Goal: Task Accomplishment & Management: Manage account settings

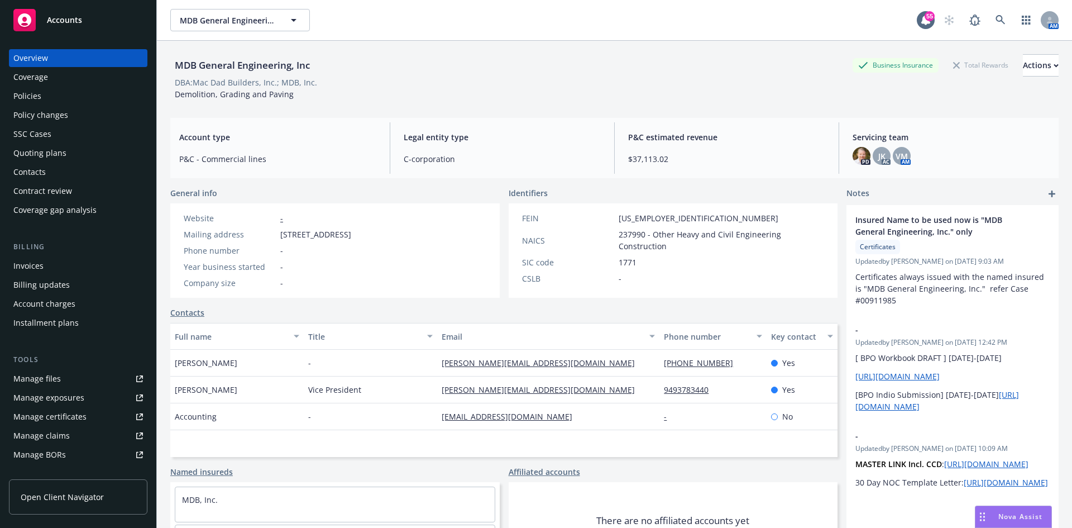
click at [50, 92] on div "Policies" at bounding box center [78, 96] width 130 height 18
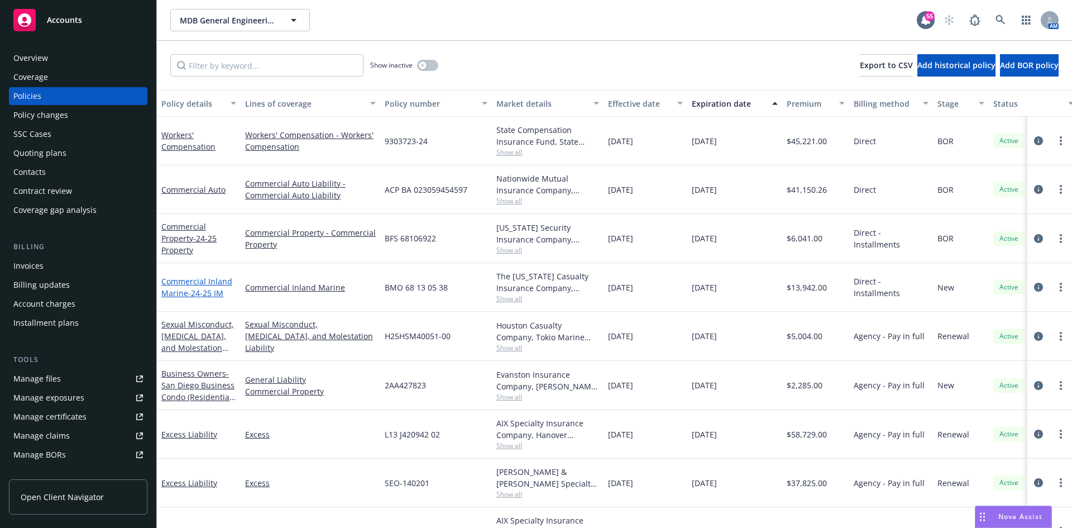
click at [200, 293] on span "- 24-25 IM" at bounding box center [205, 293] width 35 height 11
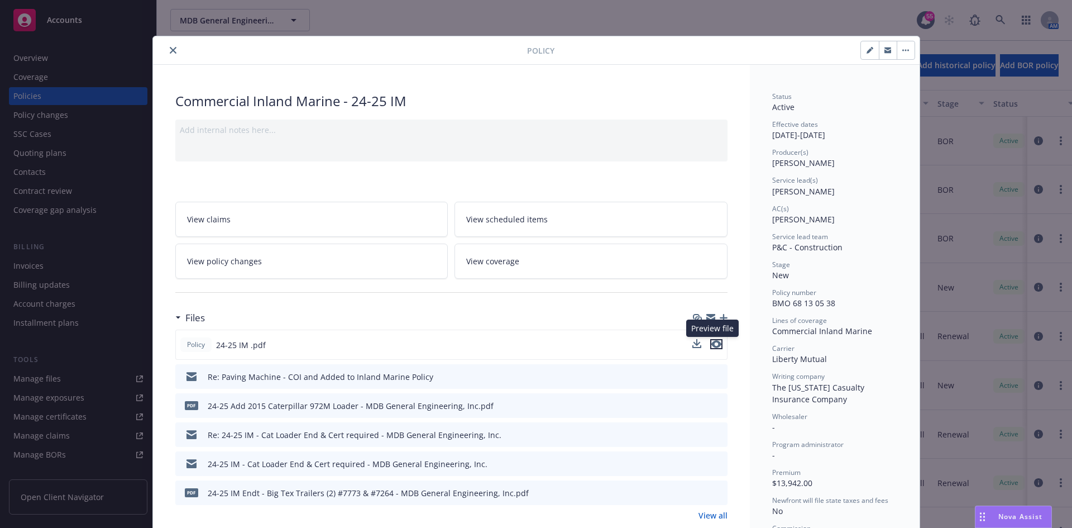
click at [714, 343] on icon "preview file" at bounding box center [717, 344] width 10 height 8
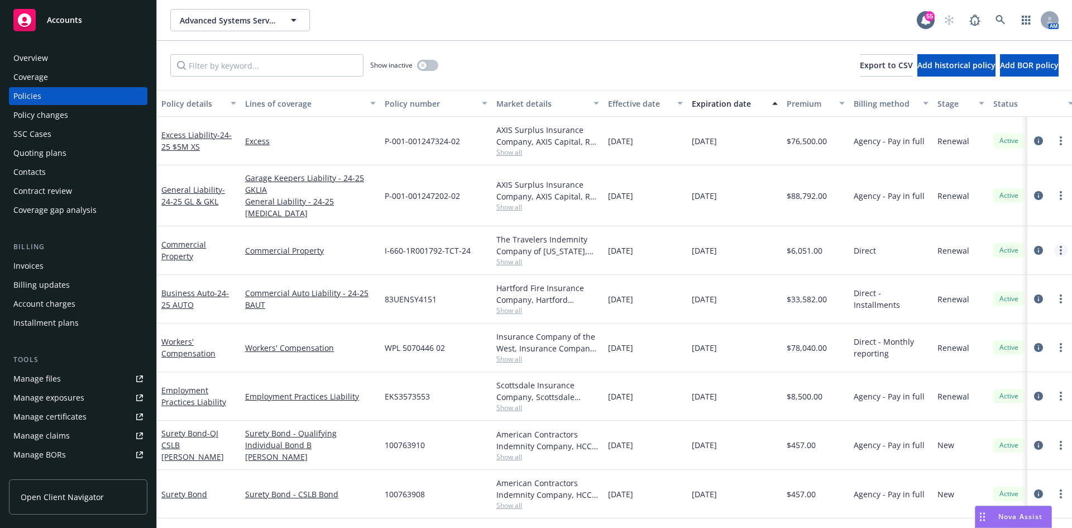
click at [1055, 244] on link "more" at bounding box center [1061, 250] width 13 height 13
drag, startPoint x: 980, startPoint y: 393, endPoint x: 980, endPoint y: 386, distance: 6.7
click at [980, 393] on link "Copy logging email" at bounding box center [993, 395] width 131 height 22
click at [294, 18] on icon "button" at bounding box center [293, 19] width 13 height 13
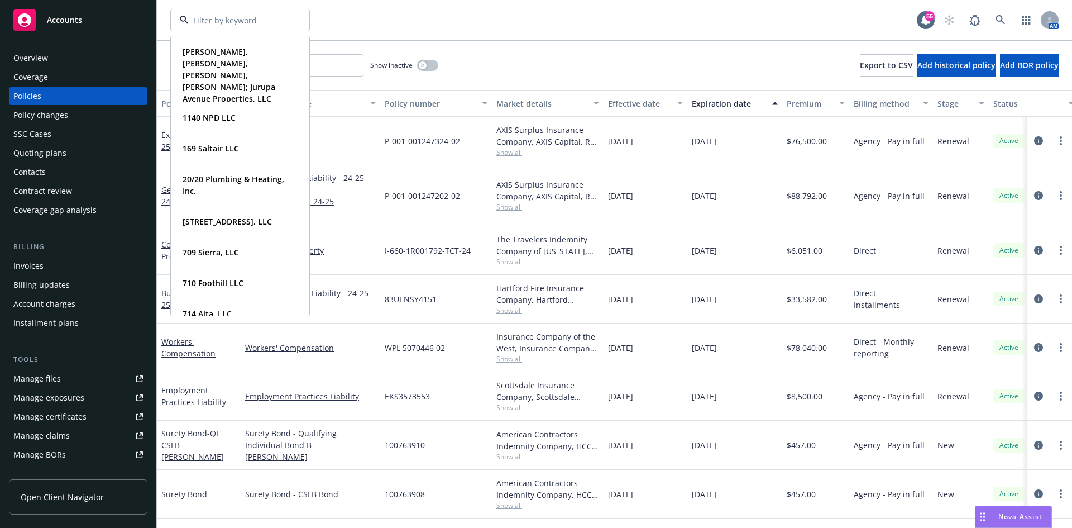
click at [509, 10] on div "Lauren R. Hunt, Edith L. Hunt, David O. Beck, Laurie A. Beck; Jurupa Avenue Pro…" at bounding box center [543, 20] width 747 height 22
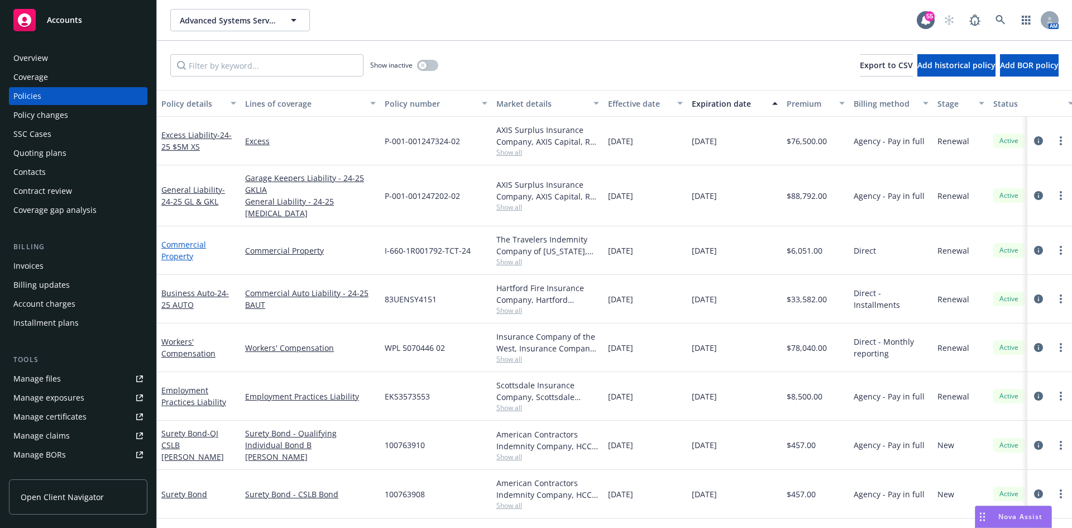
click at [188, 239] on link "Commercial Property" at bounding box center [183, 250] width 45 height 22
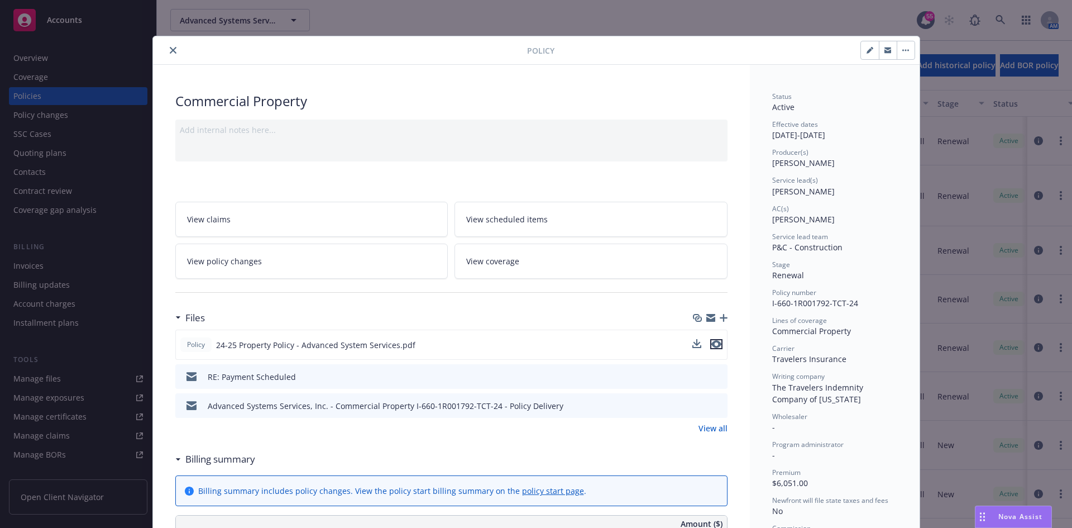
click at [715, 341] on icon "preview file" at bounding box center [717, 344] width 10 height 8
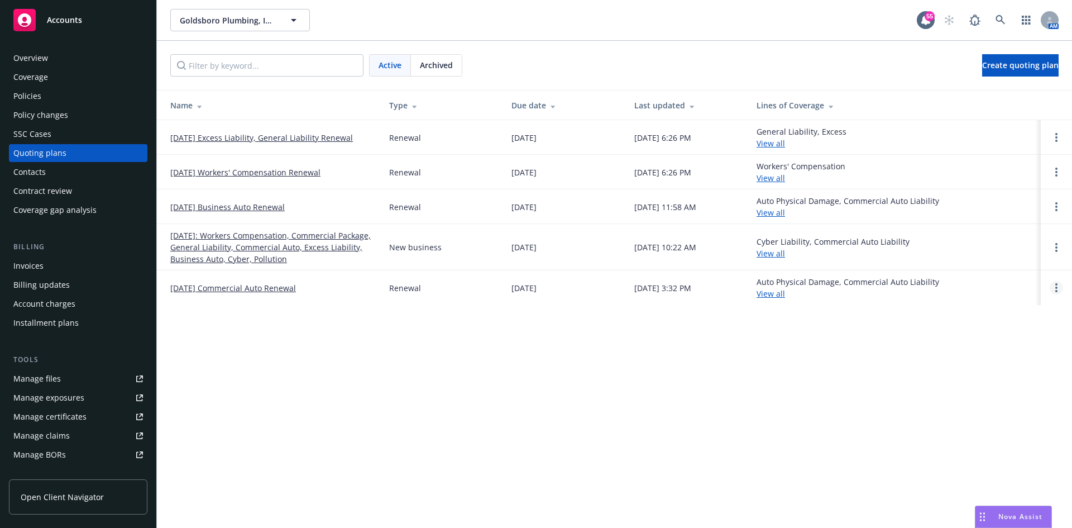
click at [1050, 285] on link "Open options" at bounding box center [1056, 287] width 13 height 13
click at [994, 277] on span "Archive" at bounding box center [978, 279] width 55 height 11
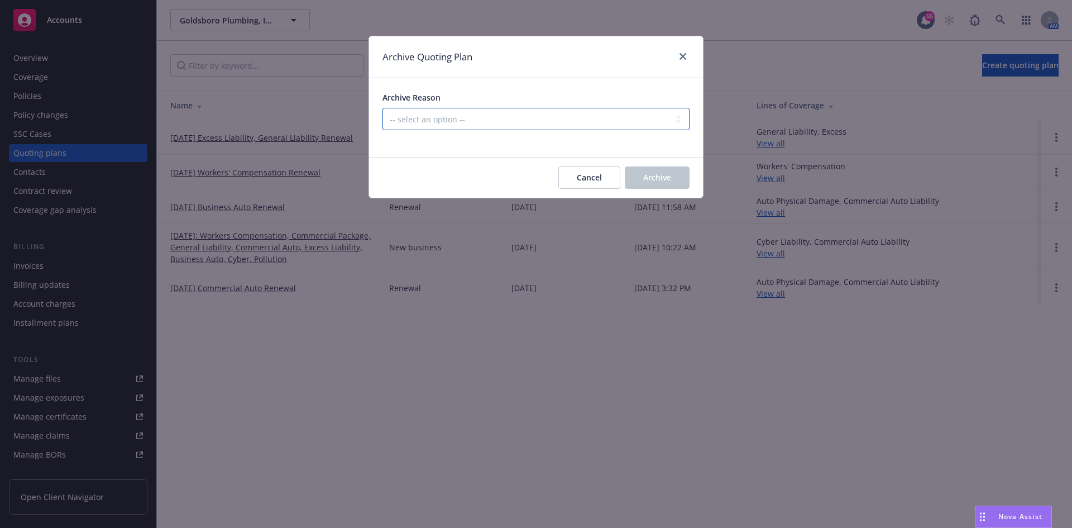
click at [540, 117] on select "-- select an option -- All policies in this renewal plan are auto-renewed Creat…" at bounding box center [536, 119] width 307 height 22
select select "ARCHIVED_RENEWAL_COMPLETED"
click at [383, 108] on select "-- select an option -- All policies in this renewal plan are auto-renewed Creat…" at bounding box center [536, 119] width 307 height 22
click at [652, 175] on span "Archive" at bounding box center [657, 177] width 28 height 11
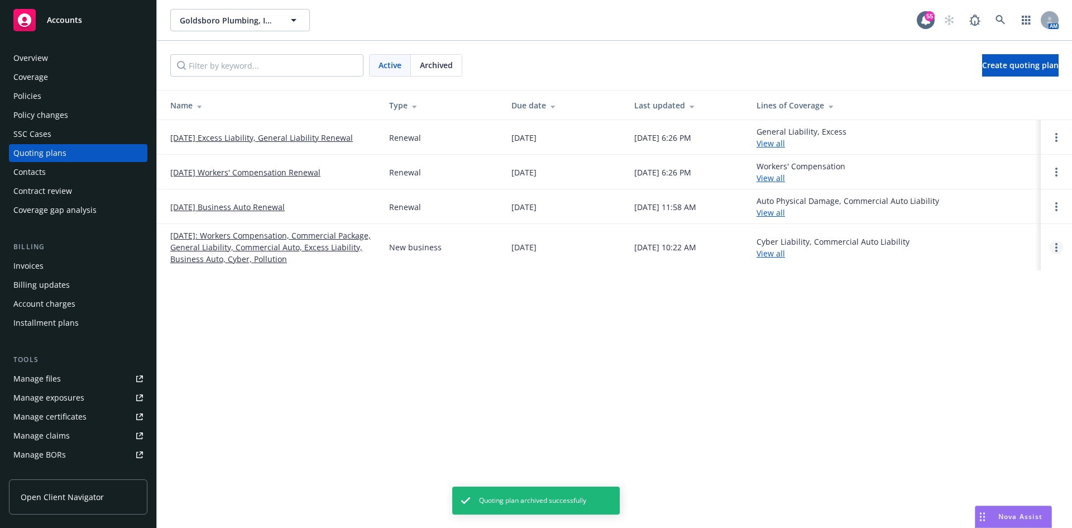
click at [1061, 246] on link "Open options" at bounding box center [1056, 247] width 13 height 13
click at [985, 239] on span "Archive" at bounding box center [978, 238] width 55 height 11
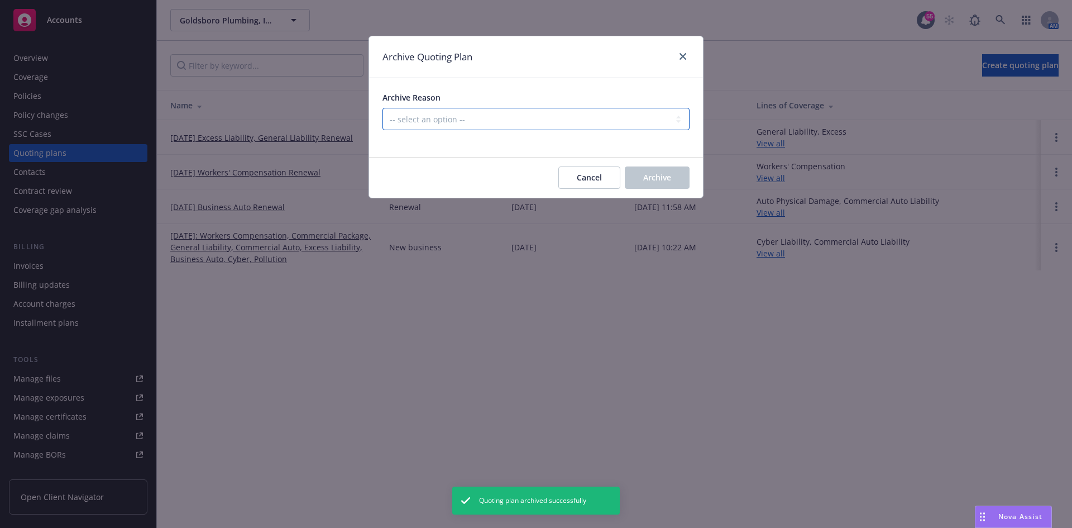
drag, startPoint x: 504, startPoint y: 120, endPoint x: 495, endPoint y: 126, distance: 10.1
click at [504, 120] on select "-- select an option -- Created by error Duplicate New business opportunity lost…" at bounding box center [536, 119] width 307 height 22
select select "ARCHIVED_NEW_BUSINESS_COMPLETED"
click at [383, 108] on select "-- select an option -- Created by error Duplicate New business opportunity lost…" at bounding box center [536, 119] width 307 height 22
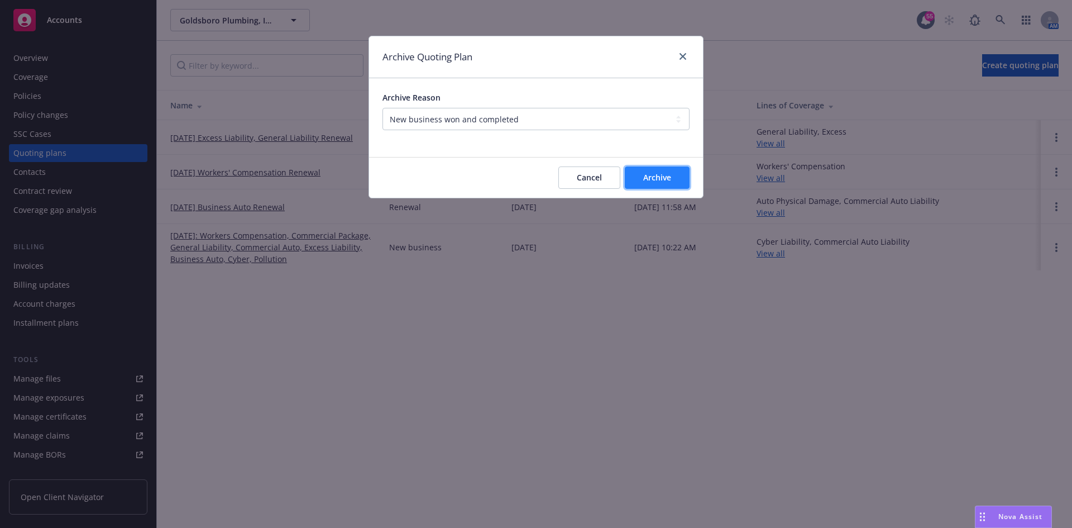
click at [646, 180] on span "Archive" at bounding box center [657, 177] width 28 height 11
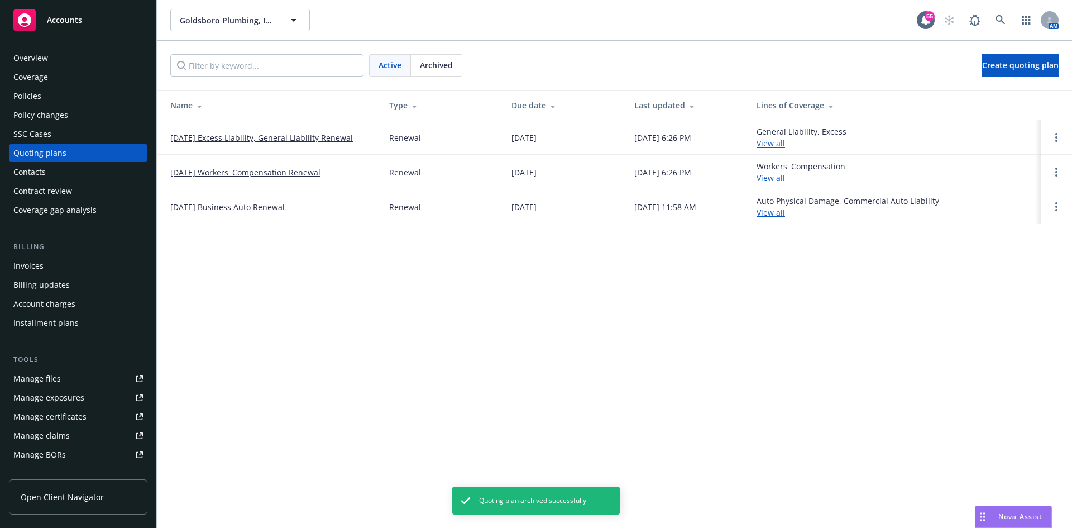
click at [261, 203] on link "08/16/25 Business Auto Renewal" at bounding box center [227, 207] width 114 height 12
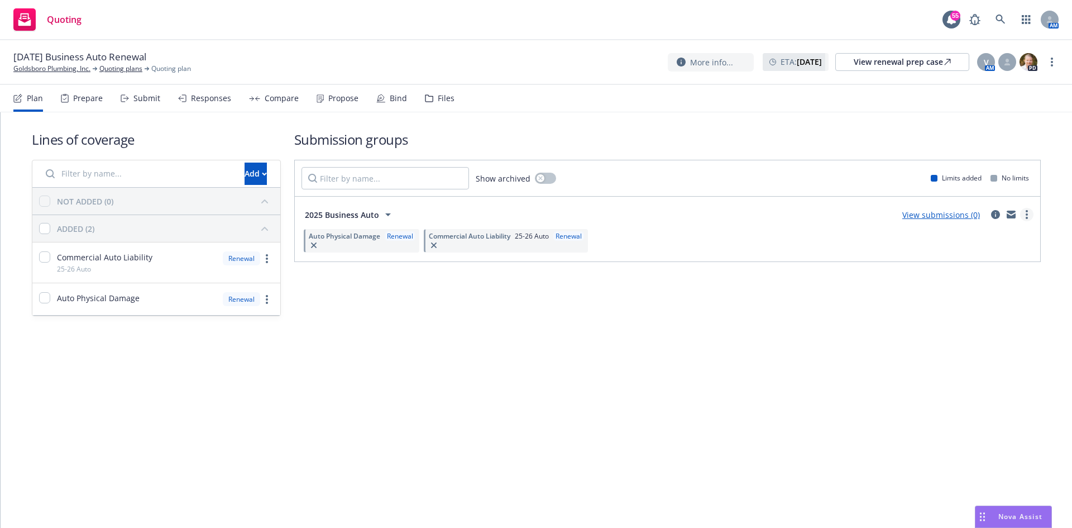
click at [1024, 213] on link "more" at bounding box center [1026, 214] width 13 height 13
click at [68, 69] on link "Goldsboro Plumbing, Inc." at bounding box center [51, 69] width 77 height 10
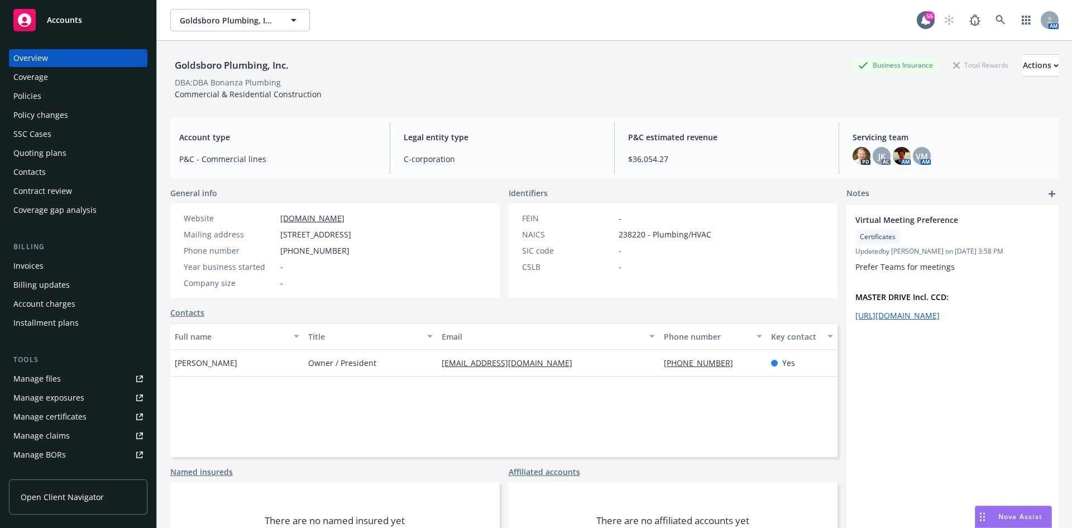
click at [34, 90] on div "Policies" at bounding box center [27, 96] width 28 height 18
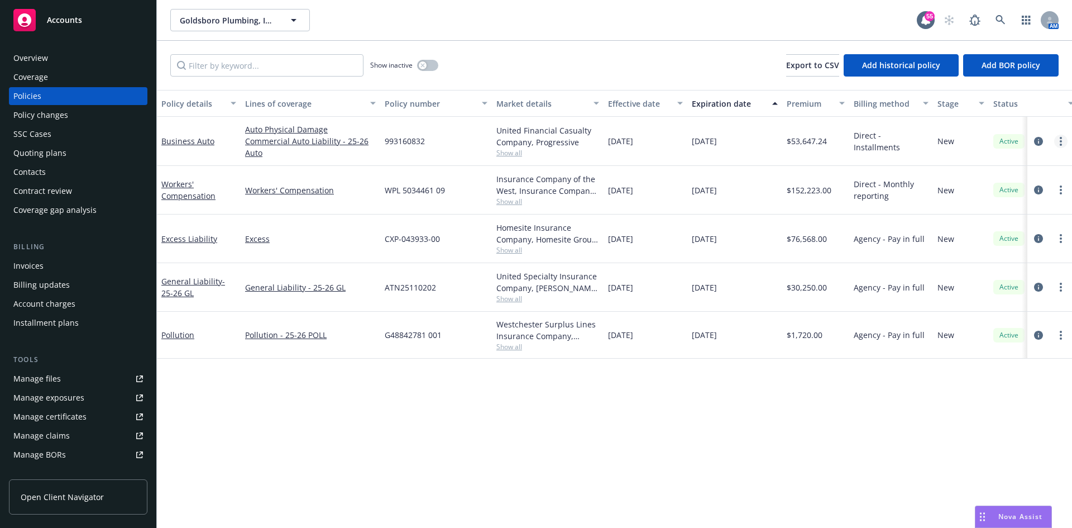
click at [1060, 142] on icon "more" at bounding box center [1061, 141] width 2 height 9
click at [988, 187] on link "Renew with incumbent" at bounding box center [1001, 186] width 131 height 22
select select "6"
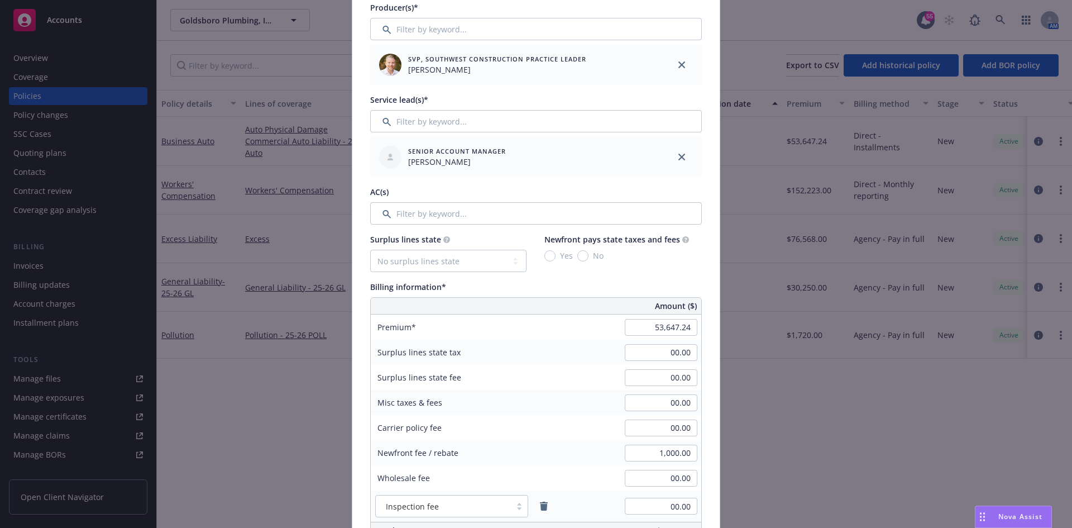
scroll to position [447, 0]
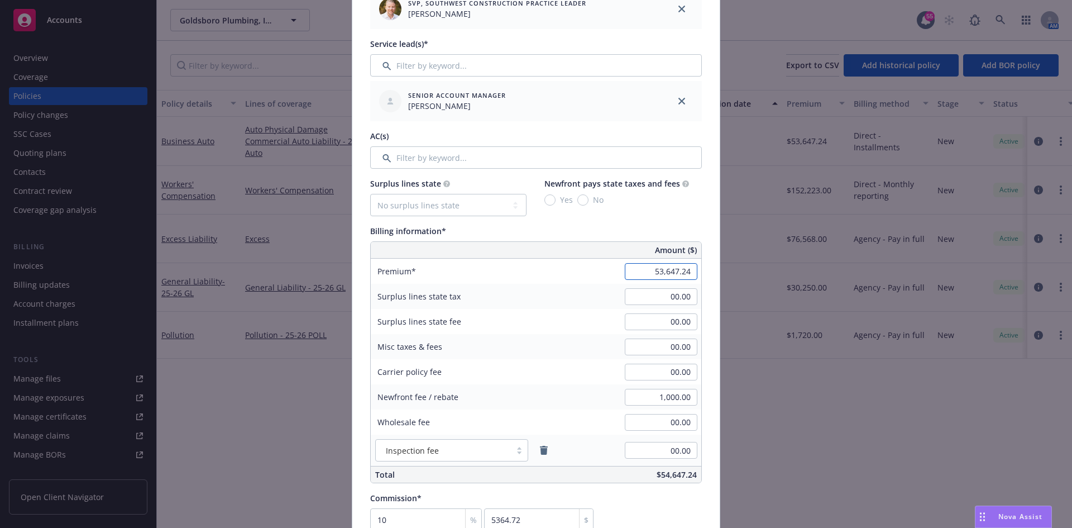
click at [662, 272] on input "53,647.24" at bounding box center [661, 271] width 73 height 17
click at [658, 273] on input "53,647.24" at bounding box center [661, 271] width 73 height 17
drag, startPoint x: 650, startPoint y: 271, endPoint x: 732, endPoint y: 276, distance: 82.9
click at [732, 276] on div "Create renewal policy with incumbent Policy number* 993160832 Policy number not…" at bounding box center [536, 264] width 1072 height 528
type input "57,504.24"
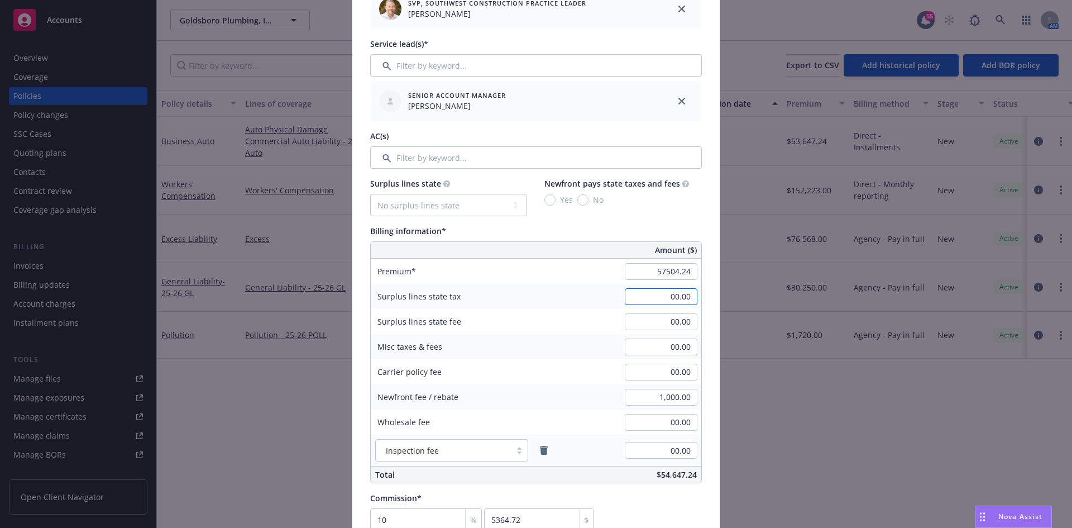
type input "5750.42"
click at [655, 400] on input "1,000.00" at bounding box center [661, 397] width 73 height 17
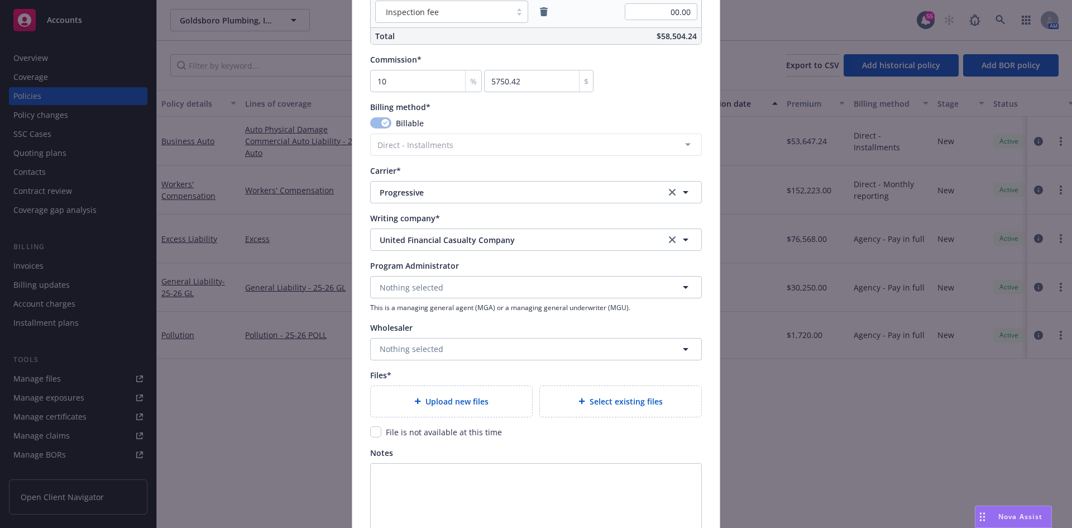
scroll to position [894, 0]
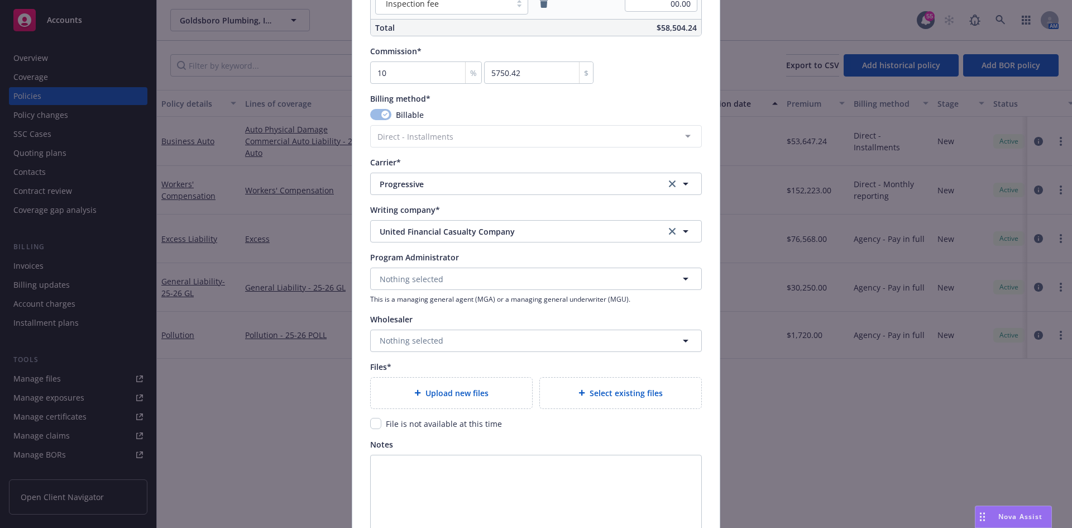
type input "00.00"
click at [376, 422] on input "checkbox" at bounding box center [375, 423] width 11 height 11
checkbox input "true"
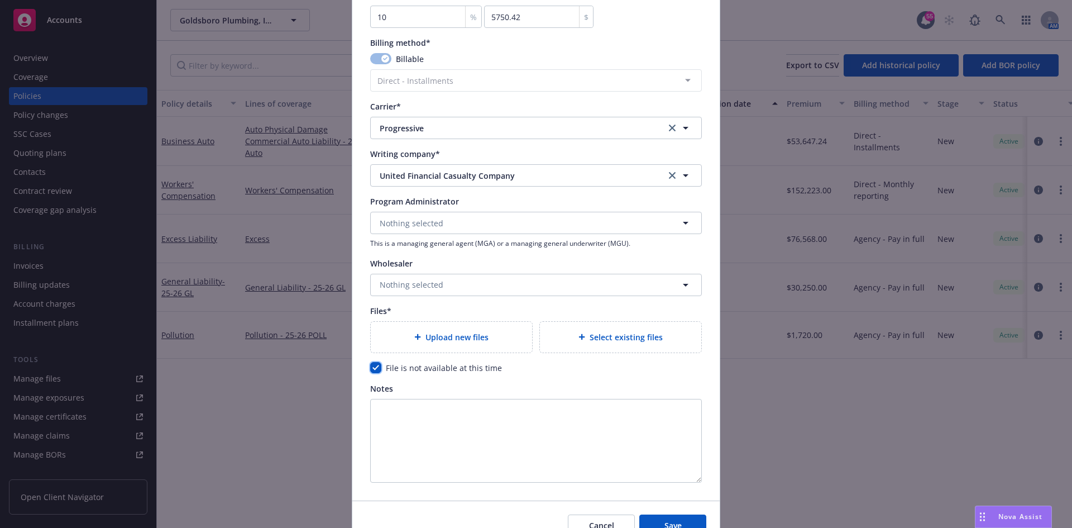
scroll to position [1008, 0]
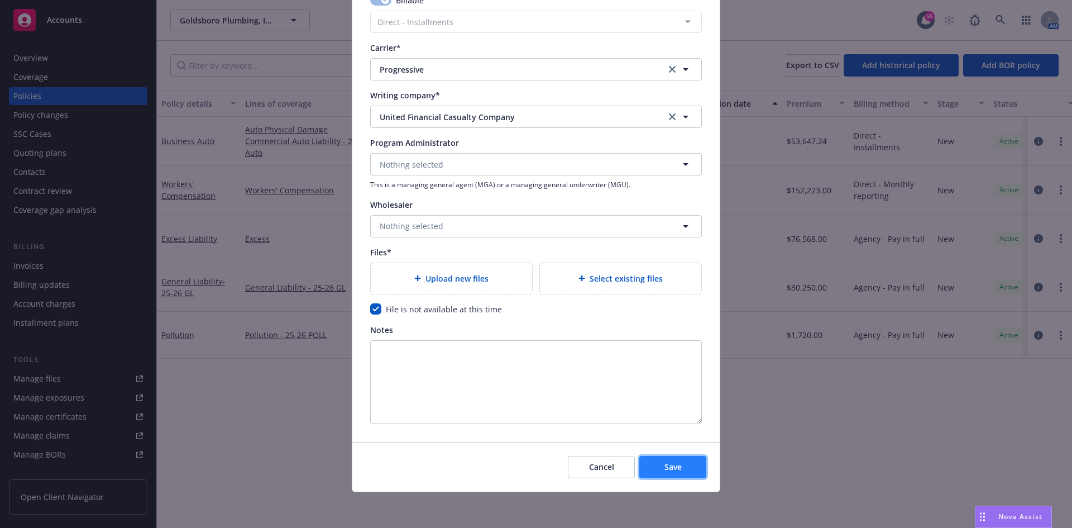
click at [683, 469] on button "Save" at bounding box center [673, 467] width 67 height 22
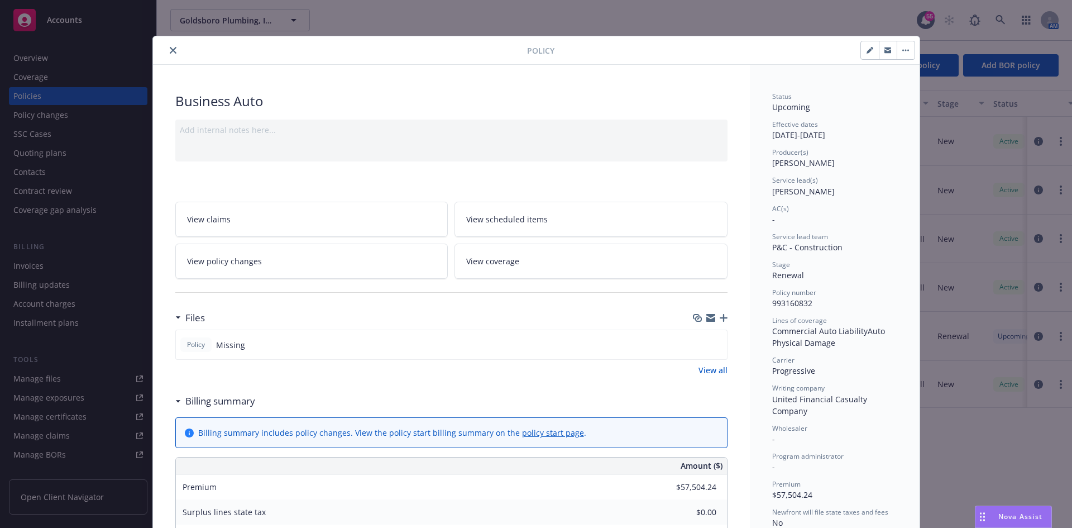
click at [166, 56] on button "close" at bounding box center [172, 50] width 13 height 13
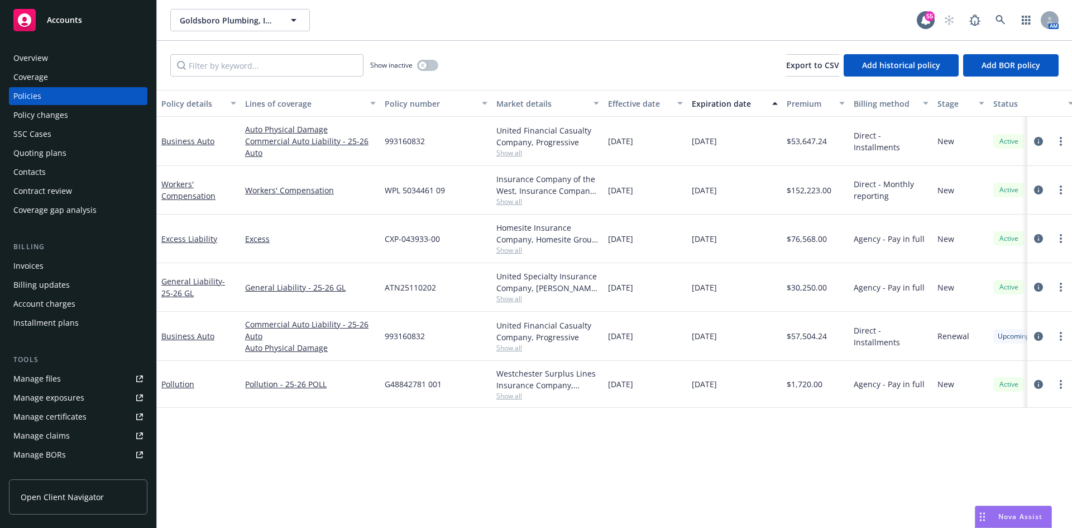
click at [75, 420] on div "Manage certificates" at bounding box center [49, 417] width 73 height 18
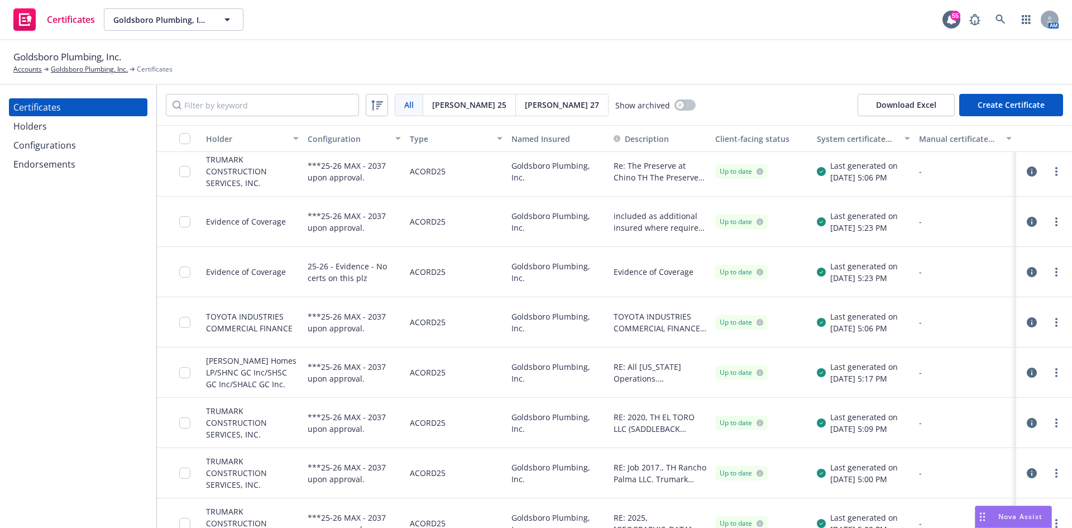
scroll to position [503, 0]
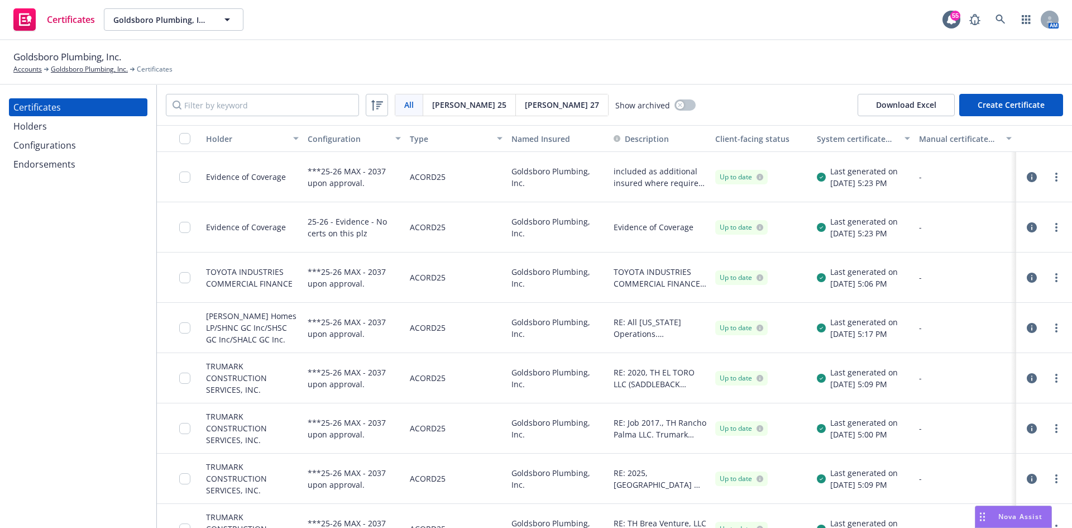
drag, startPoint x: 70, startPoint y: 161, endPoint x: 87, endPoint y: 159, distance: 17.0
click at [70, 161] on div "Endorsements" at bounding box center [44, 164] width 62 height 18
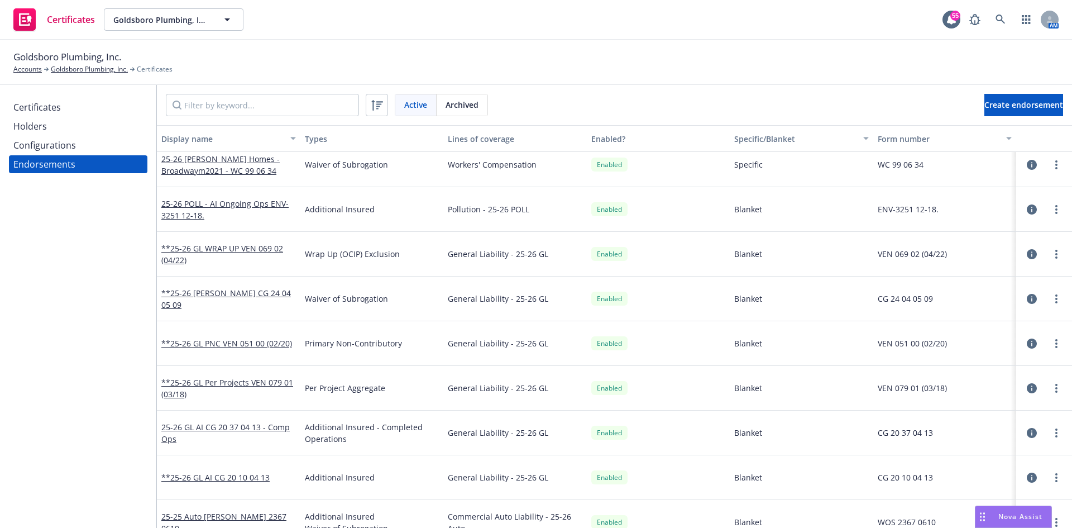
scroll to position [17, 0]
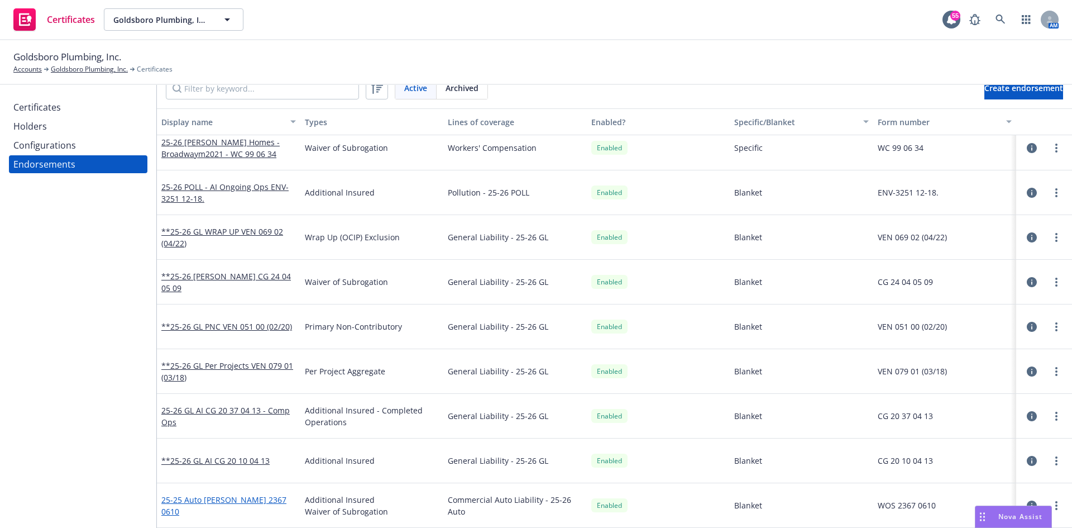
click at [230, 498] on link "25-25 Auto [PERSON_NAME] 2367 0610" at bounding box center [223, 505] width 125 height 22
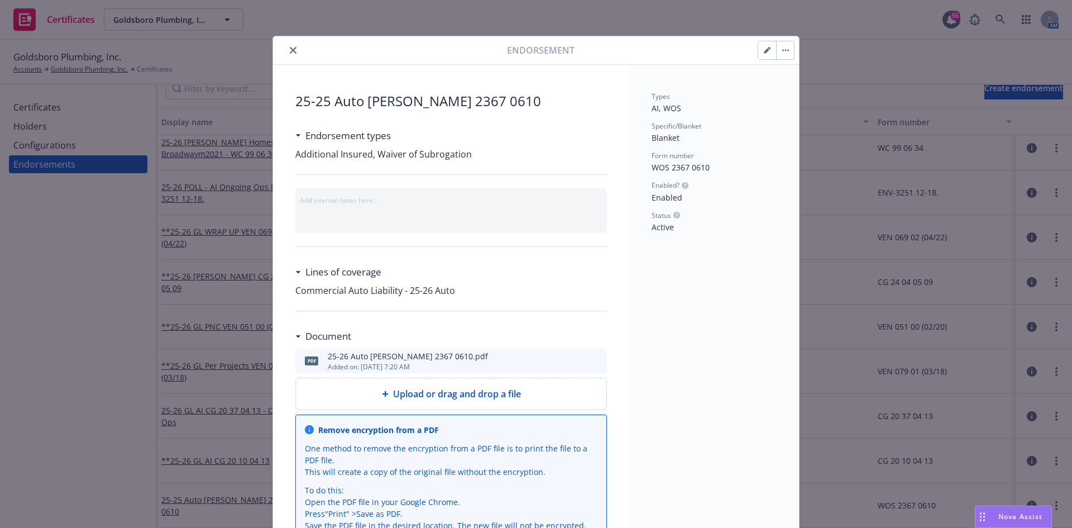
click at [290, 53] on button "close" at bounding box center [293, 50] width 13 height 13
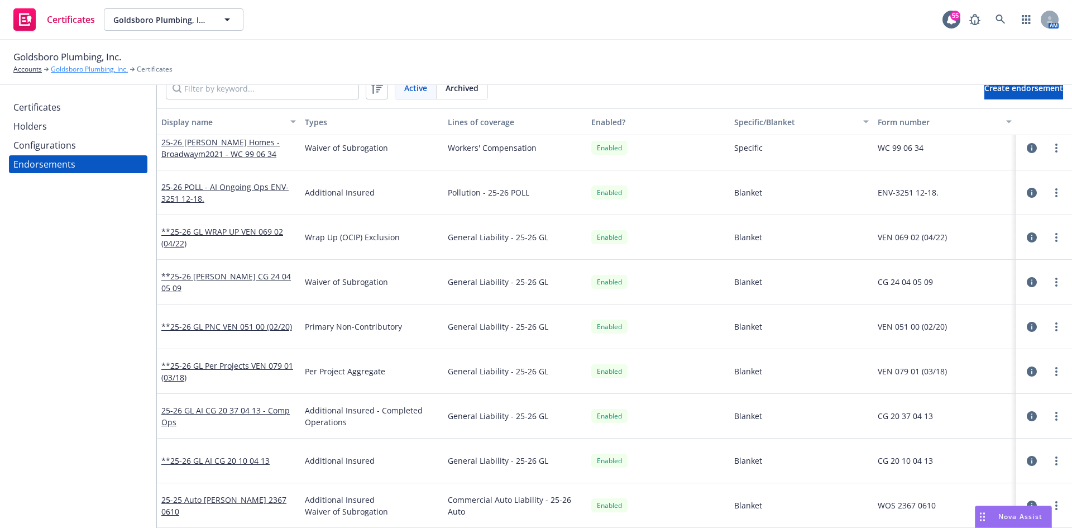
click at [91, 65] on link "Goldsboro Plumbing, Inc." at bounding box center [89, 69] width 77 height 10
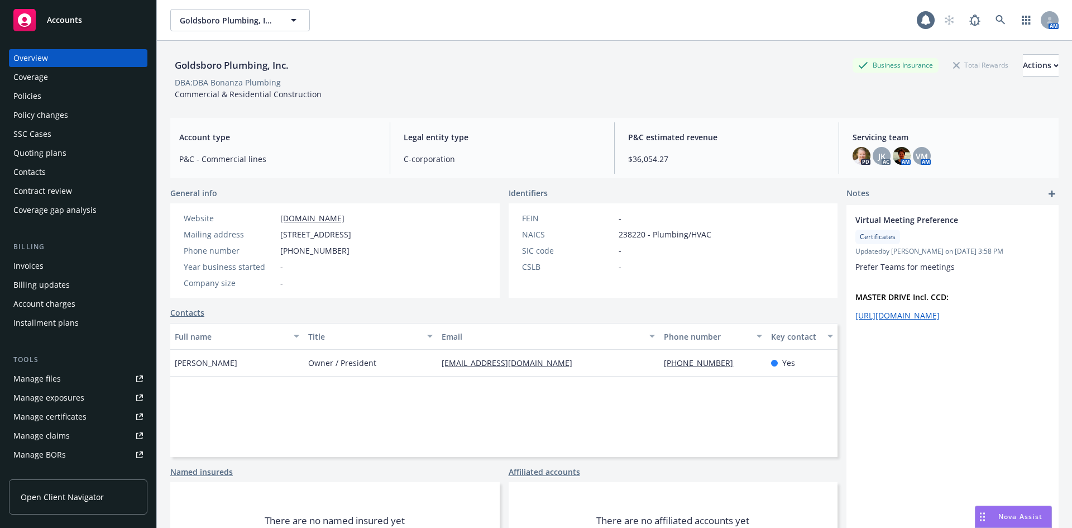
click at [45, 98] on div "Policies" at bounding box center [78, 96] width 130 height 18
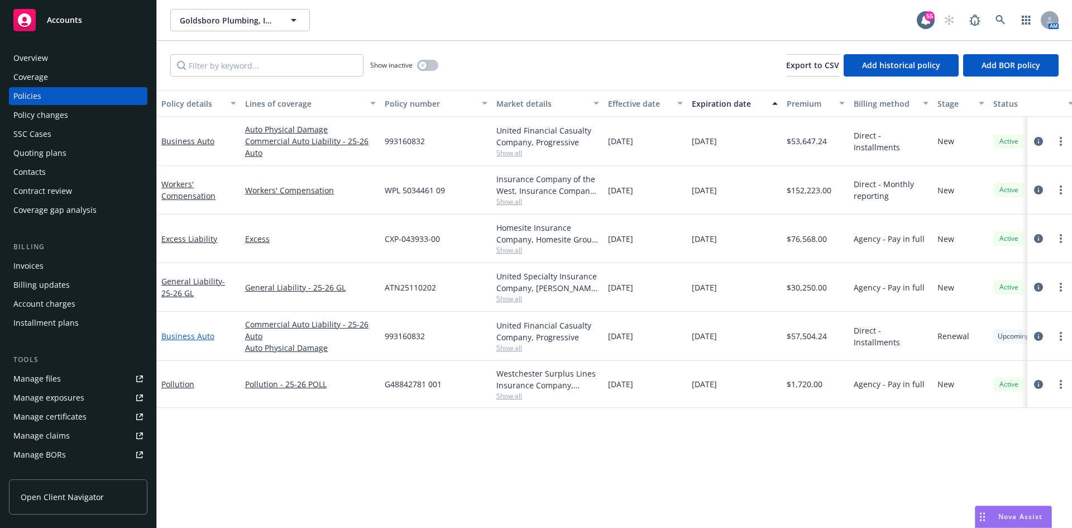
click at [204, 337] on link "Business Auto" at bounding box center [187, 336] width 53 height 11
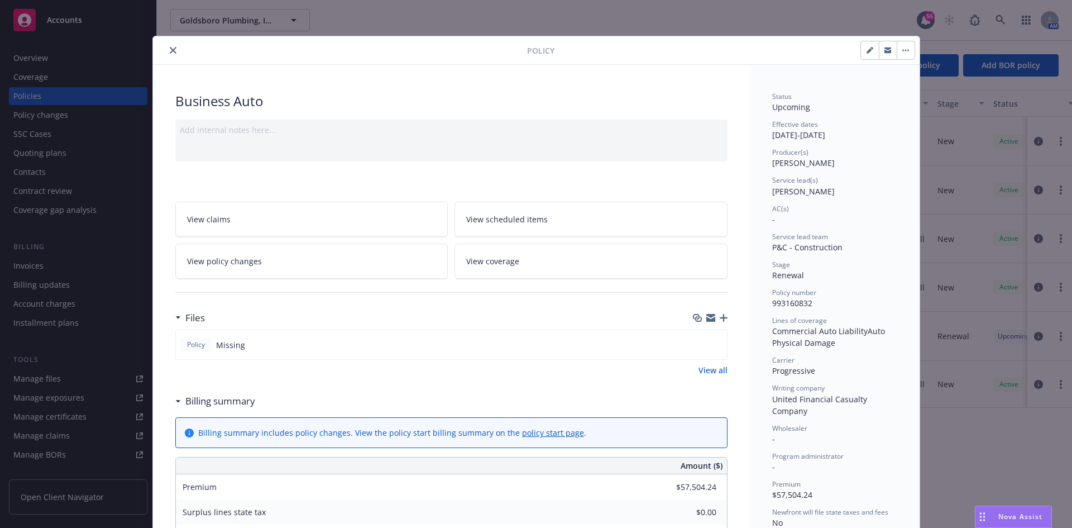
click at [897, 51] on button "button" at bounding box center [906, 50] width 18 height 18
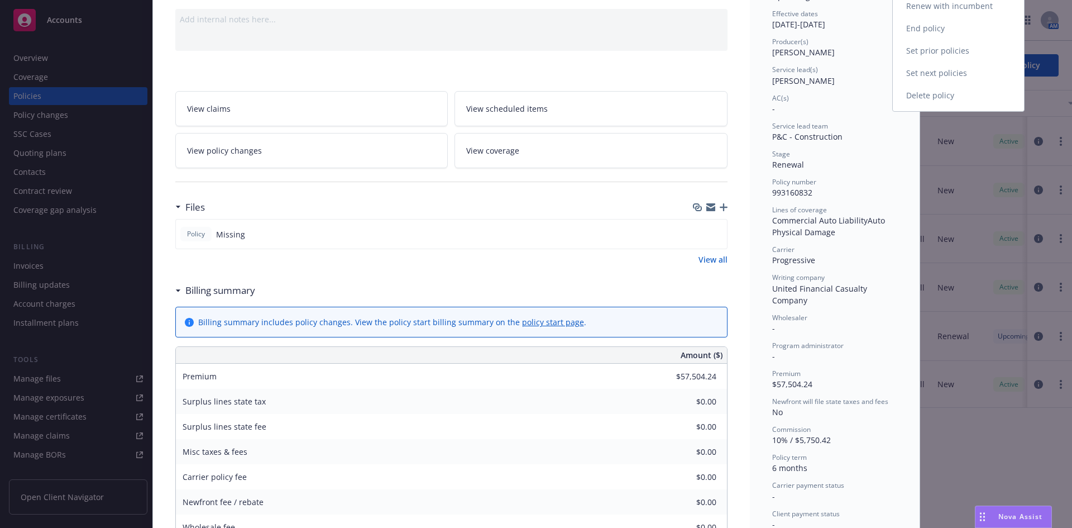
scroll to position [112, 0]
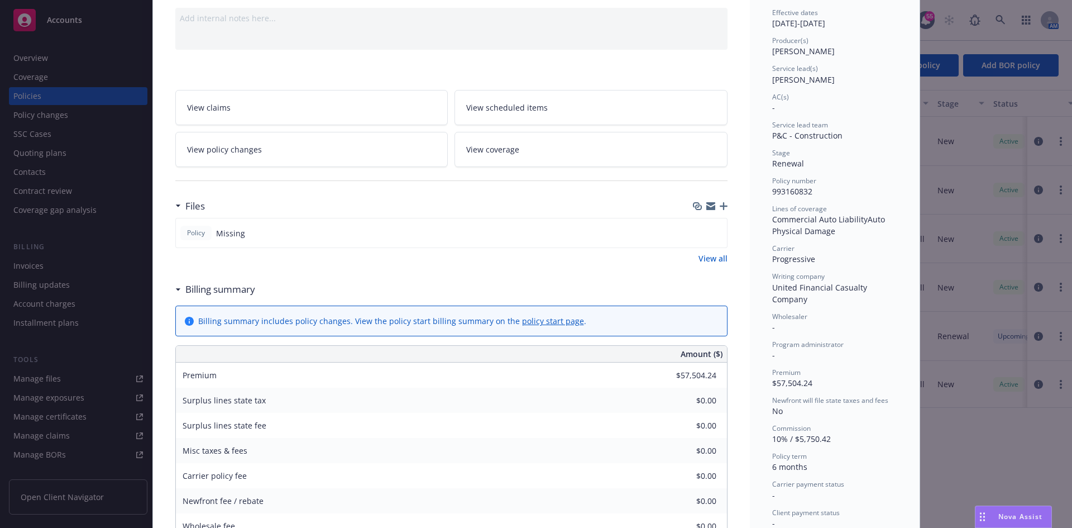
click at [722, 208] on icon "button" at bounding box center [724, 206] width 8 height 8
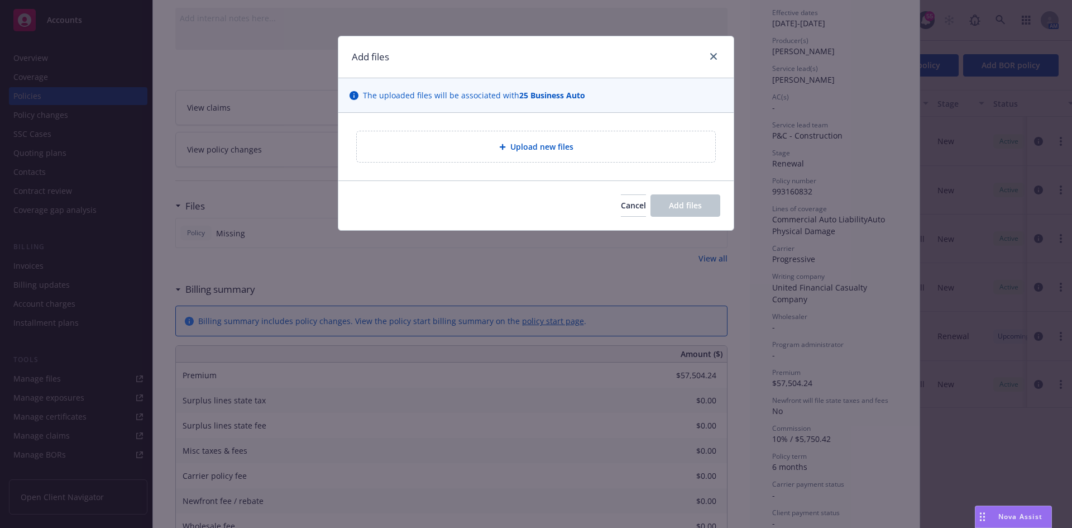
click at [523, 144] on span "Upload new files" at bounding box center [541, 147] width 63 height 12
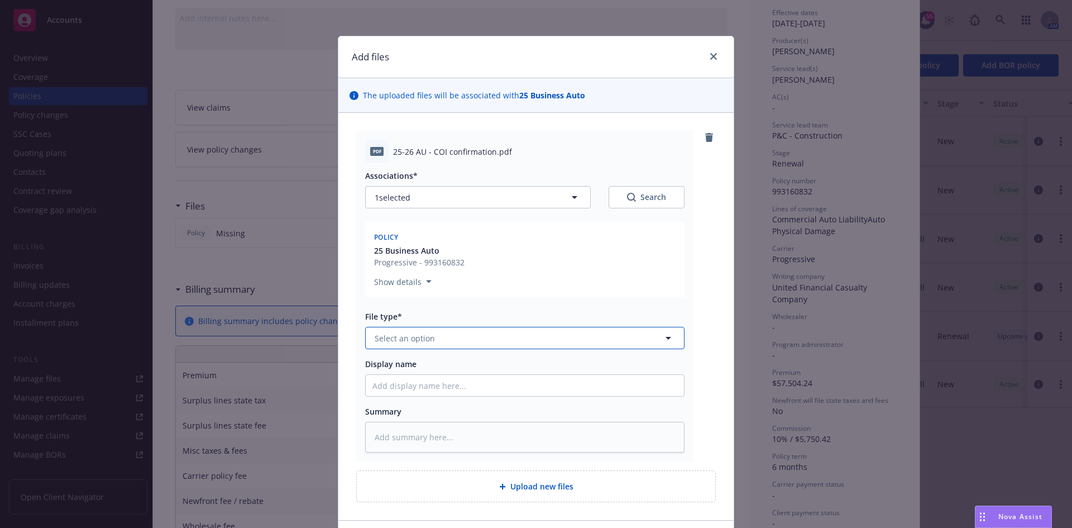
click at [469, 342] on button "Select an option" at bounding box center [524, 338] width 319 height 22
type input "bind"
click at [412, 364] on div "Binder" at bounding box center [525, 369] width 305 height 16
click at [462, 376] on input "Display name" at bounding box center [525, 385] width 318 height 21
type textarea "x"
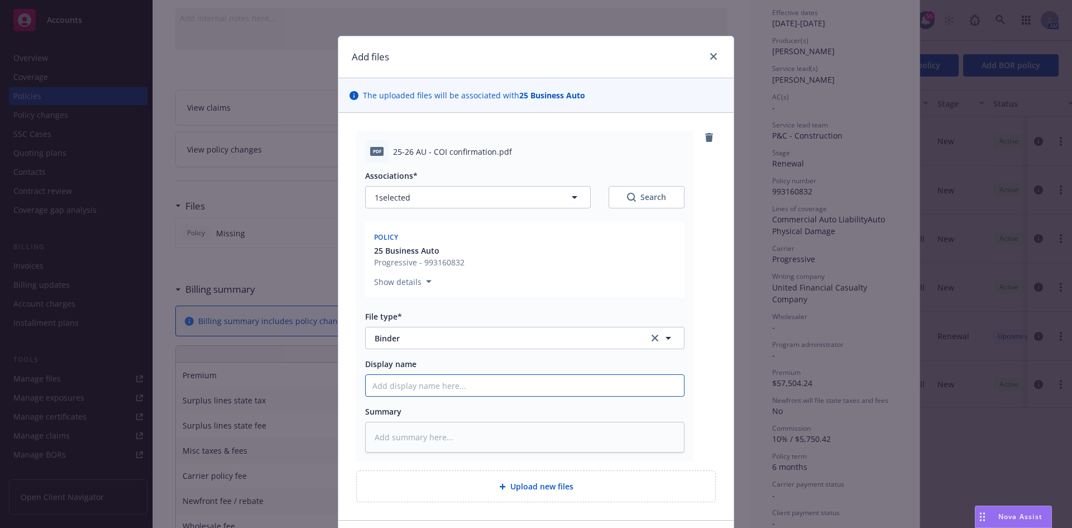
type input "2"
type textarea "x"
type input "25"
type textarea "x"
type input "25-"
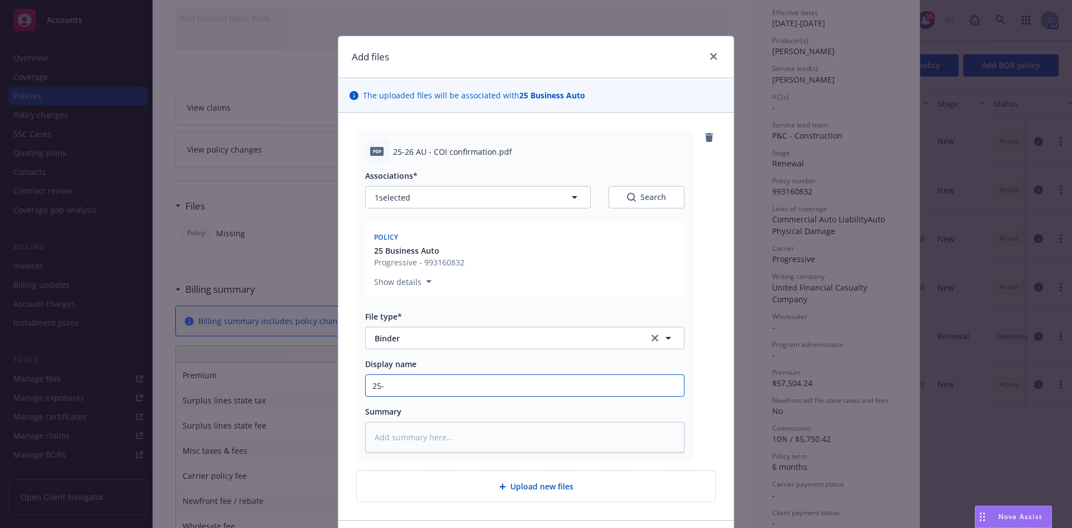
type textarea "x"
type input "25-2"
type textarea "x"
type input "25-26"
type textarea "x"
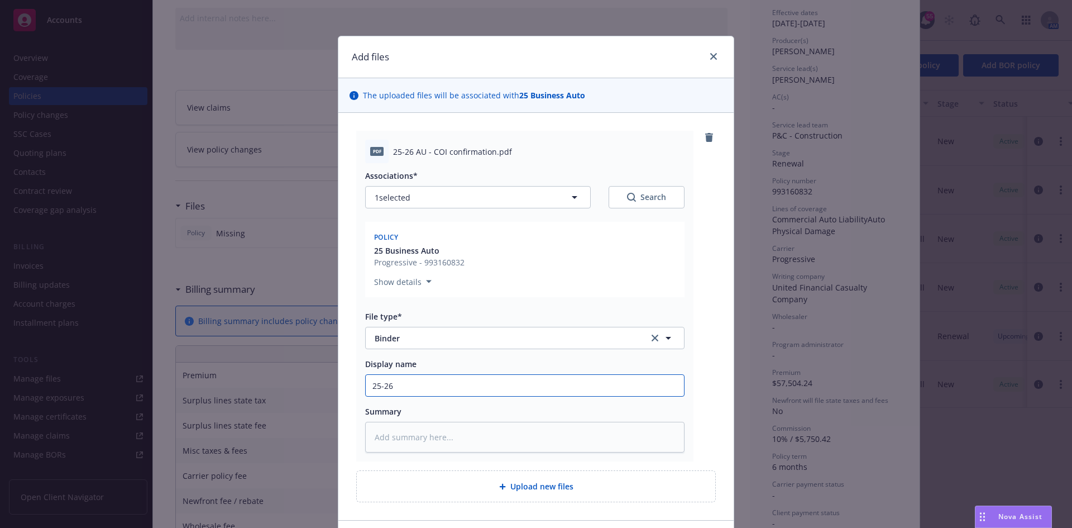
type input "25-26"
type textarea "x"
type input "25-26 A"
type textarea "x"
type input "25-26 AU"
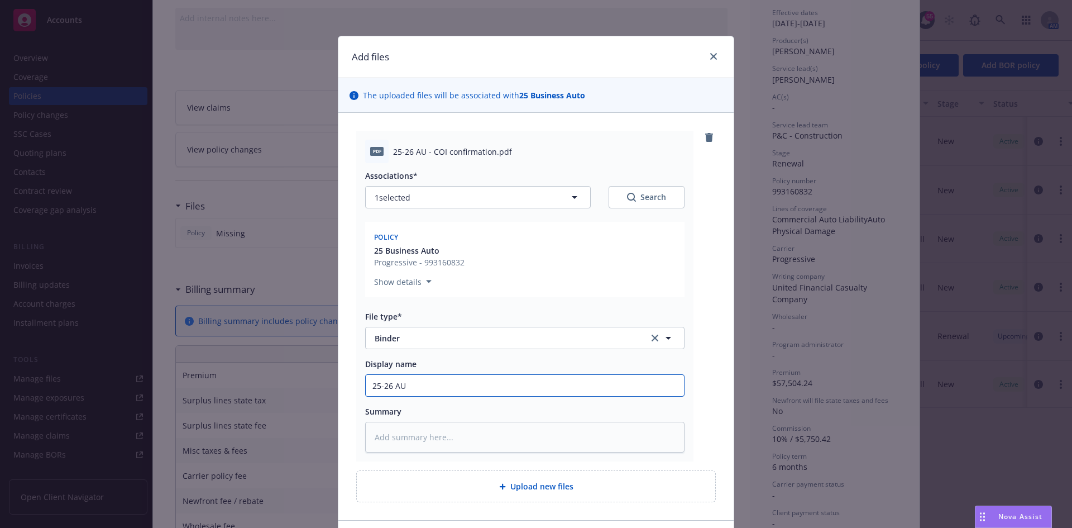
type textarea "x"
type input "25-26 AU"
type textarea "x"
type input "25-26 AU -"
type textarea "x"
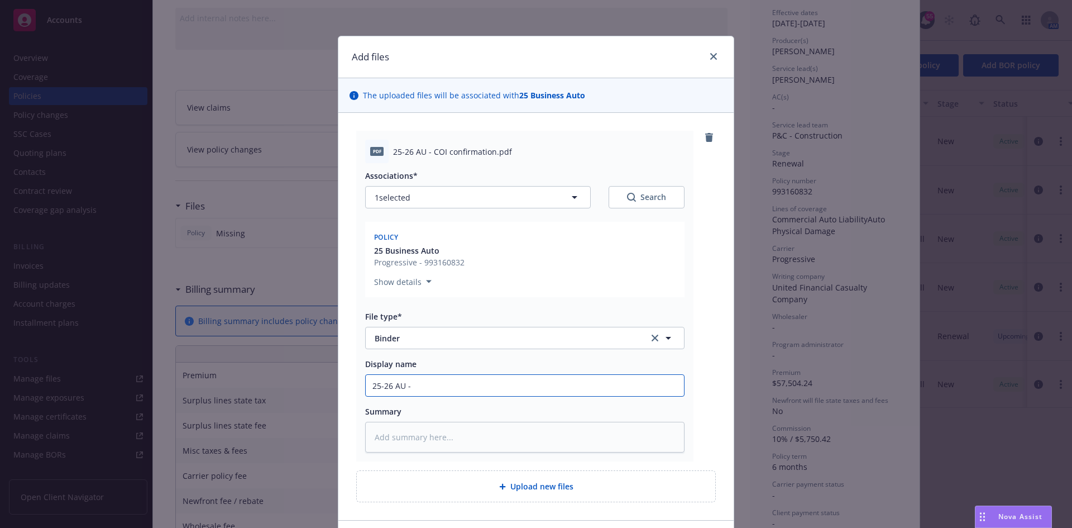
type input "25-26 AU -"
type textarea "x"
type input "25-26 AU - CO"
type textarea "x"
type input "25-26 AU - COI"
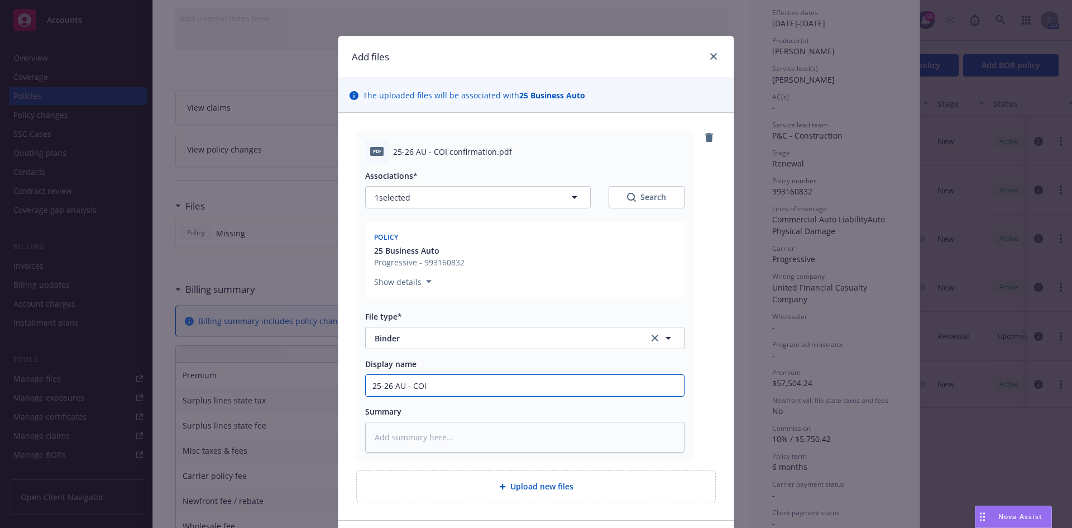
type textarea "x"
type input "25-26 AU - COI"
type textarea "x"
type input "25-26 AU - COI c"
type textarea "x"
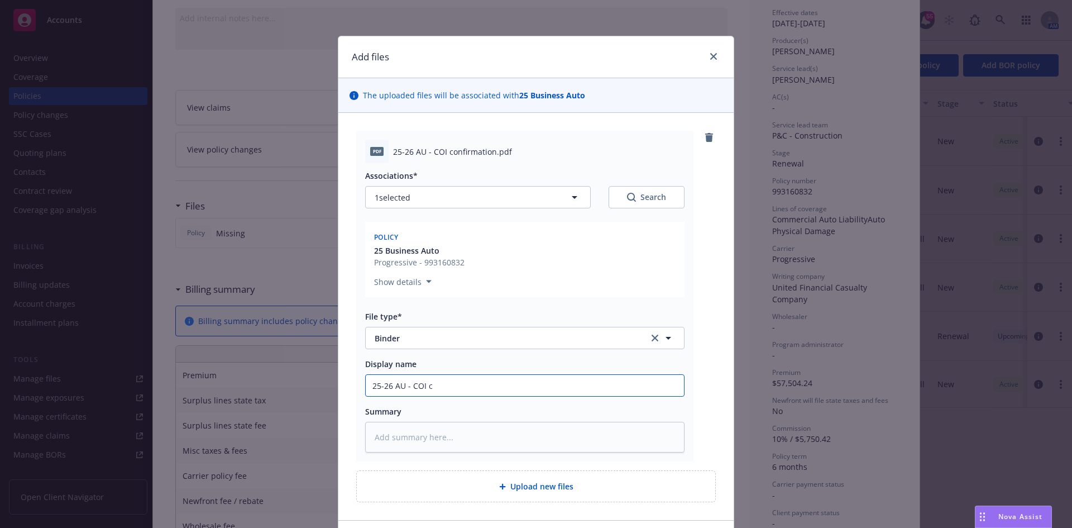
type input "25-26 AU - COI co"
type textarea "x"
type input "25-26 AU - COI conf"
type textarea "x"
type input "25-26 AU - COI confi"
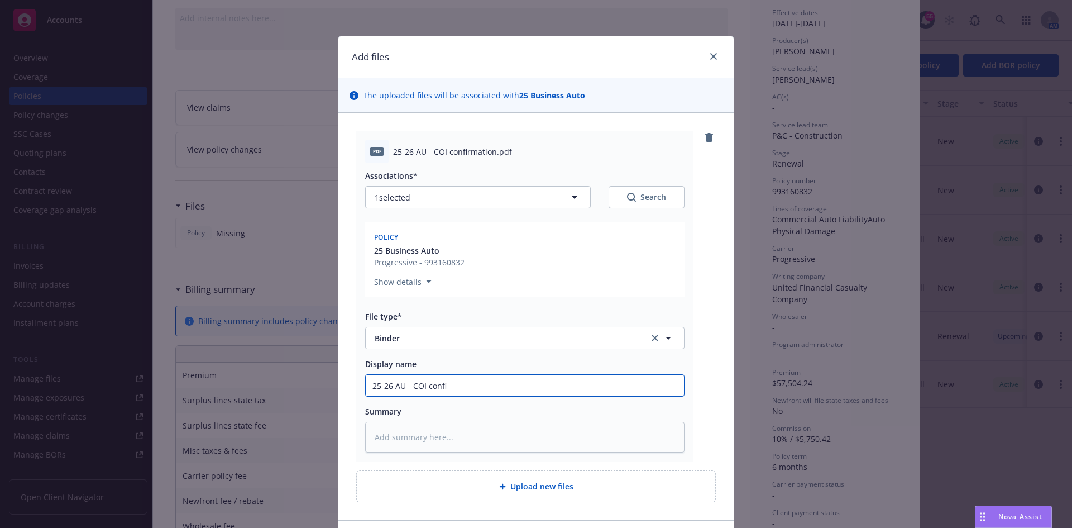
type textarea "x"
type input "25-26 AU - COI confirm"
type textarea "x"
type input "25-26 AU - COI confirmi"
type textarea "x"
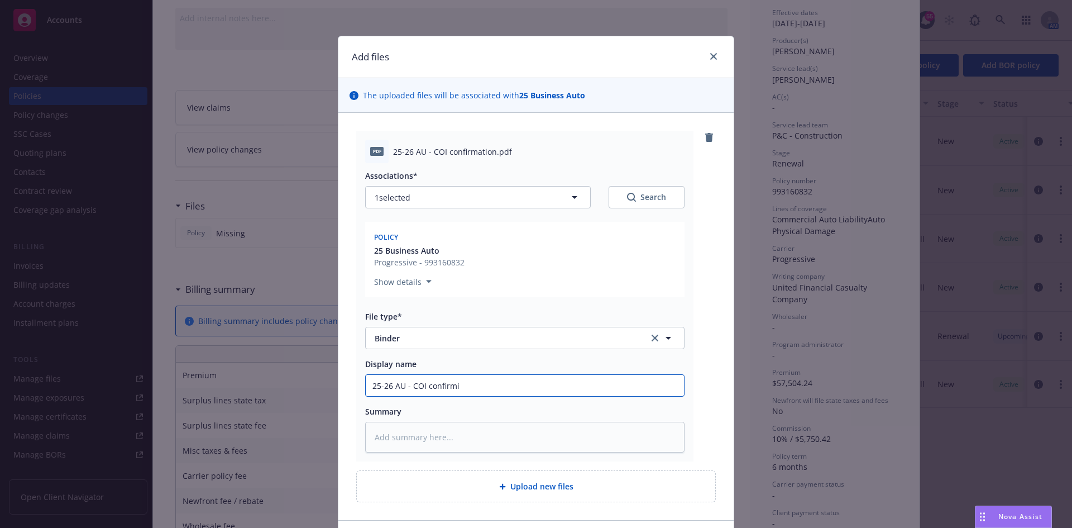
type input "25-26 AU - COI confirmin"
type textarea "x"
type input "25-26 AU - COI confirming"
type textarea "x"
type input "25-26 AU - COI confirming"
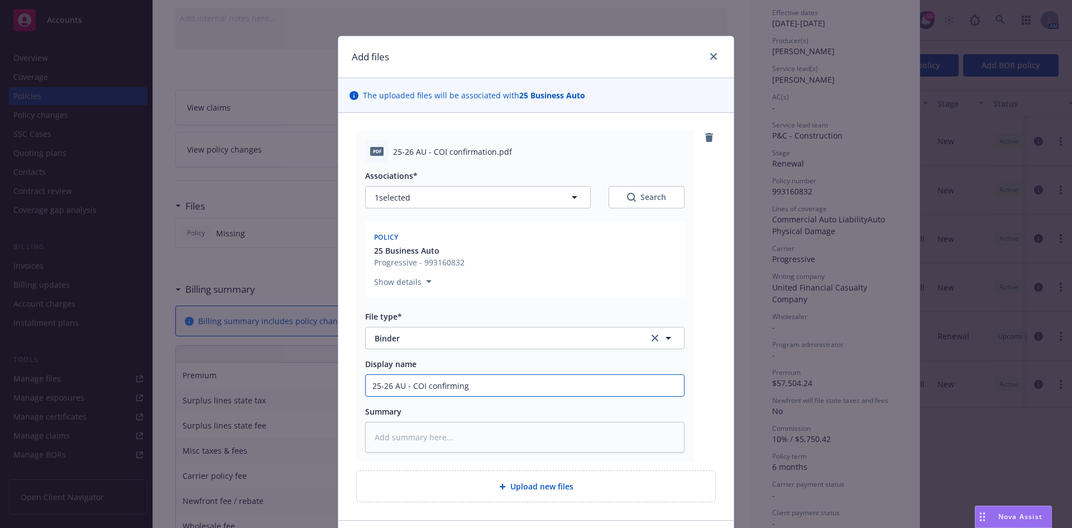
type textarea "x"
type input "25-26 AU - COI confirming r"
type textarea "x"
type input "25-26 AU - COI confirming re"
type textarea "x"
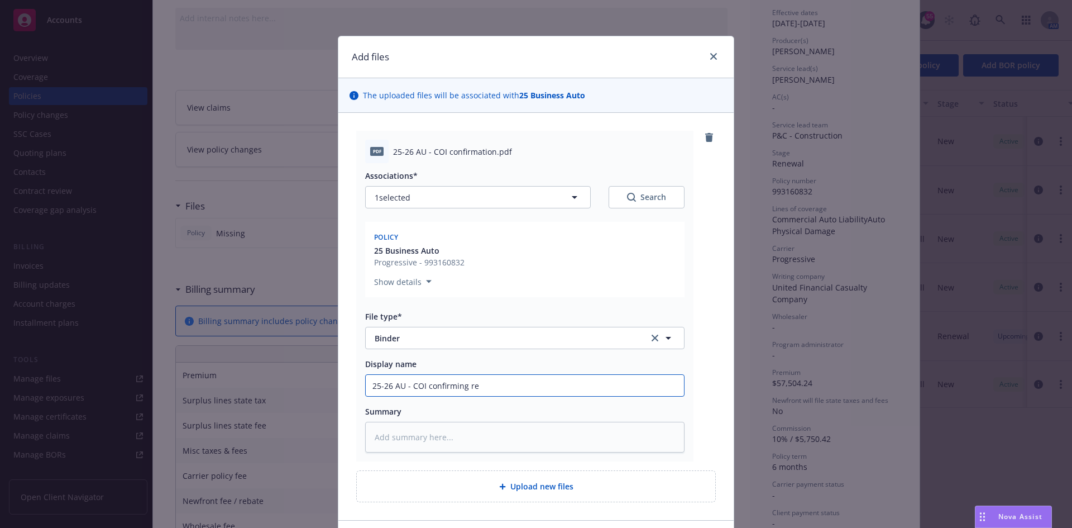
type input "25-26 AU - COI confirming ren"
type textarea "x"
type input "25-26 AU - COI confirming rene"
type textarea "x"
type input "25-26 AU - COI confirming renew"
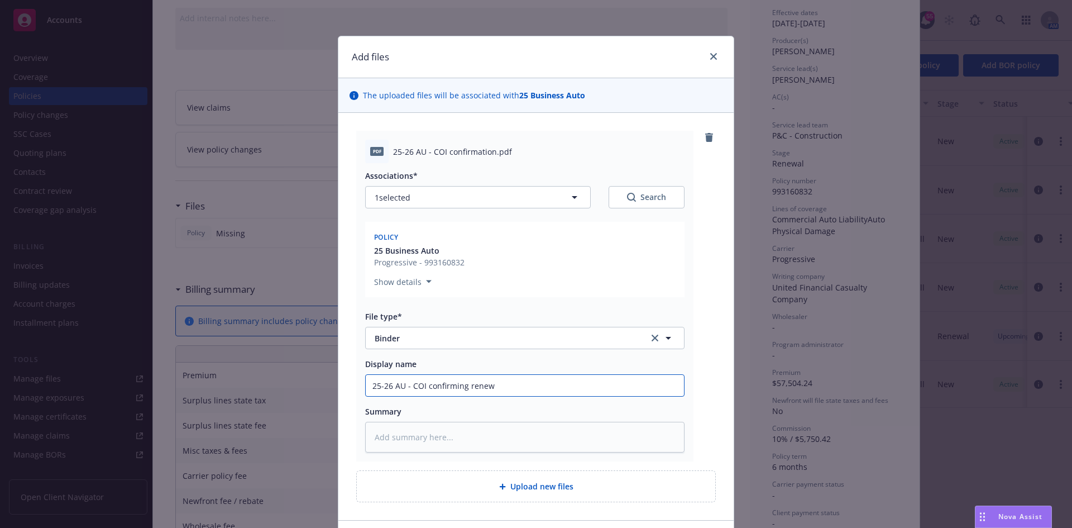
type textarea "x"
type input "25-26 AU - COI confirming renewal"
type textarea "x"
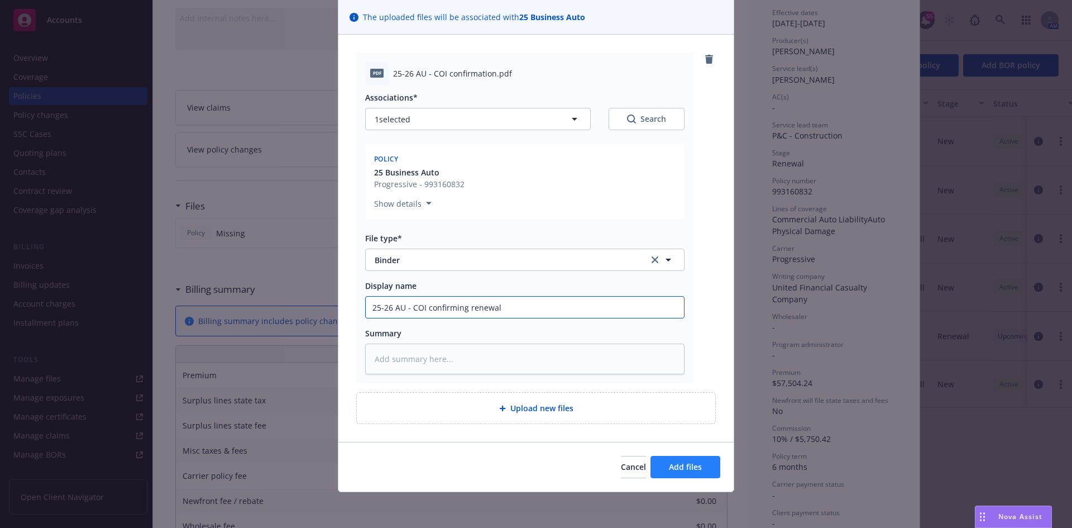
type input "25-26 AU - COI confirming renewal"
click at [673, 464] on span "Add files" at bounding box center [685, 466] width 33 height 11
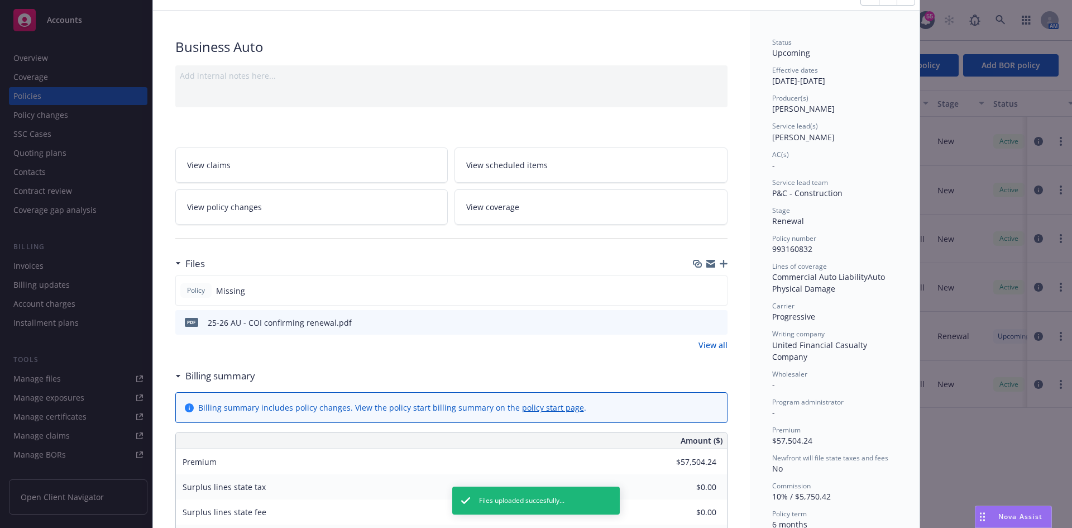
scroll to position [0, 0]
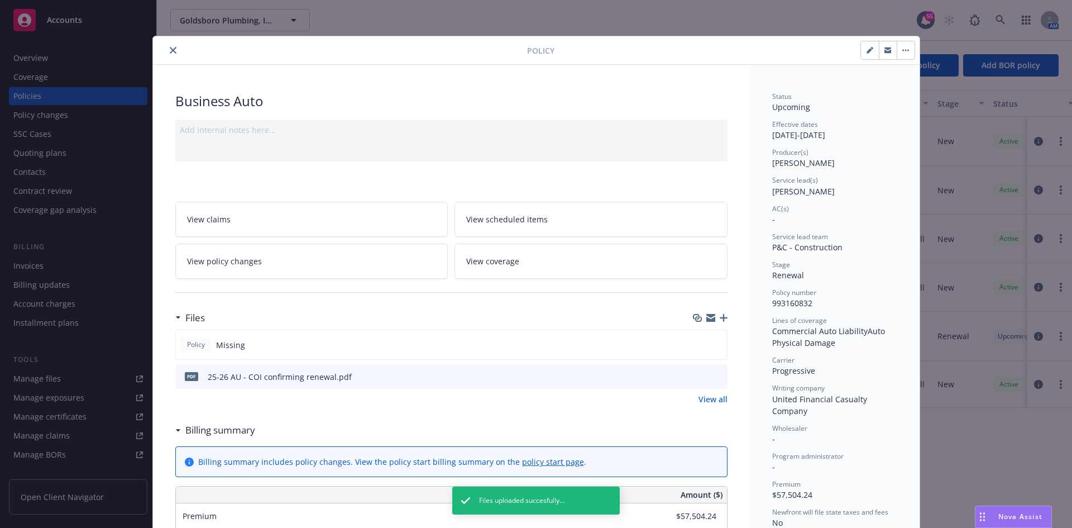
click at [170, 50] on icon "close" at bounding box center [173, 50] width 7 height 7
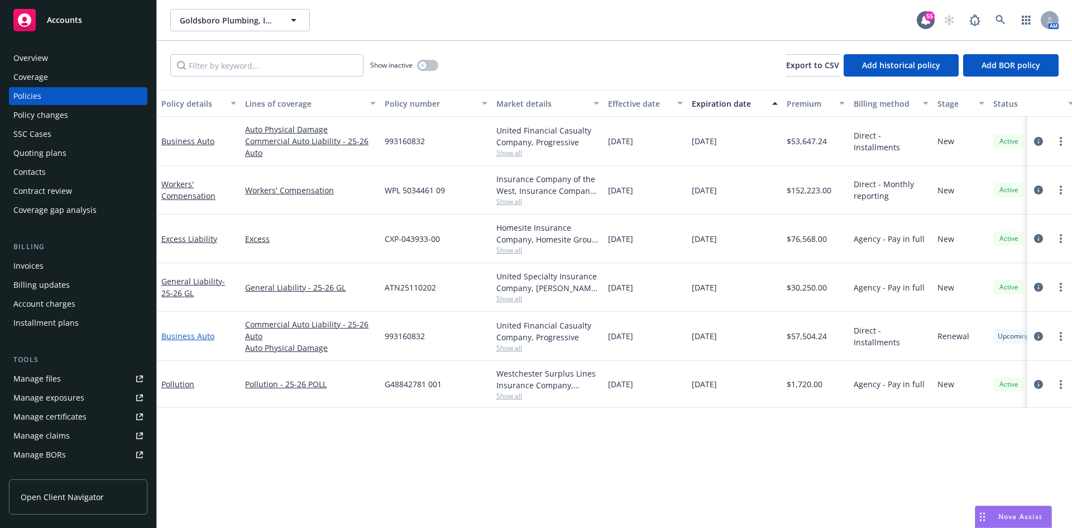
click at [172, 336] on link "Business Auto" at bounding box center [187, 336] width 53 height 11
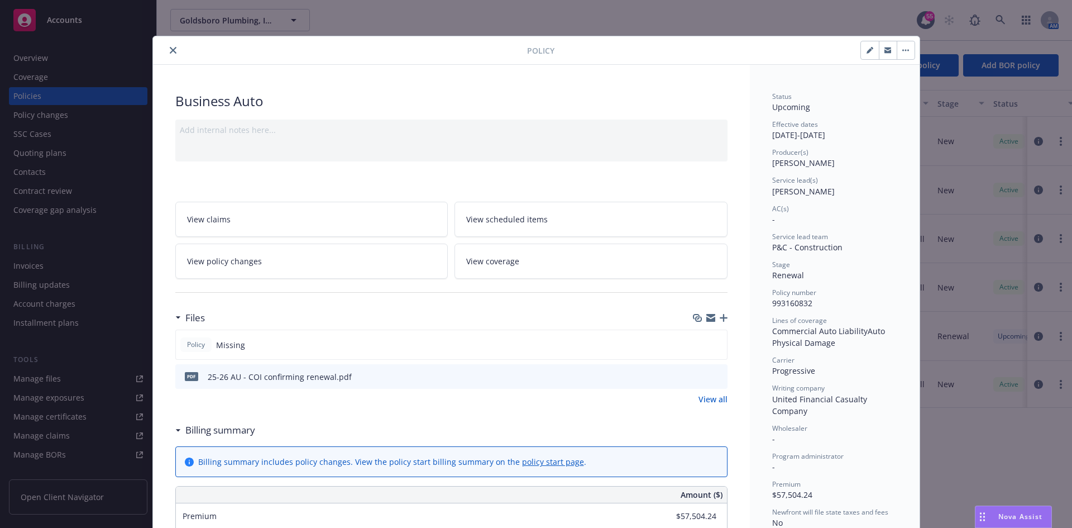
scroll to position [34, 0]
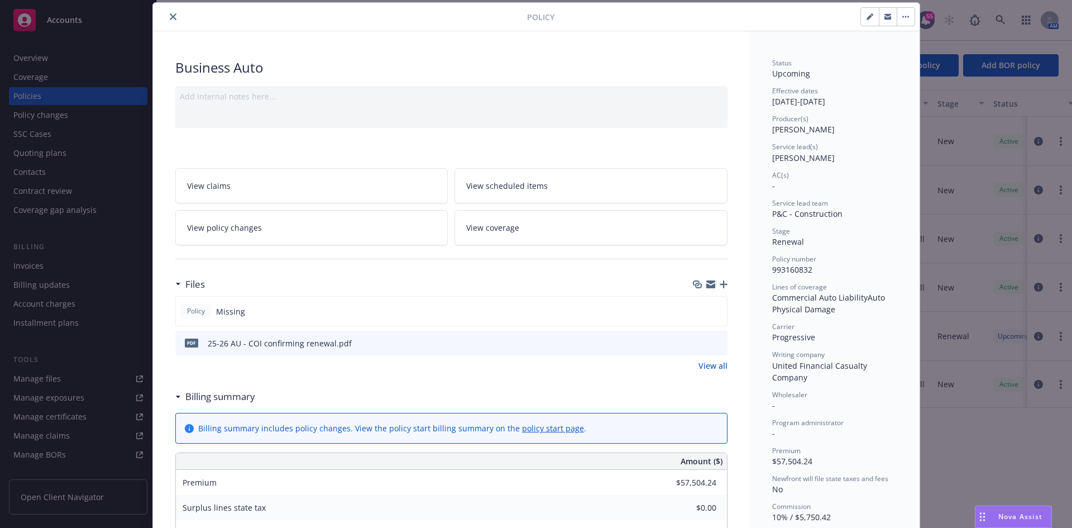
click at [720, 286] on icon "button" at bounding box center [724, 284] width 8 height 8
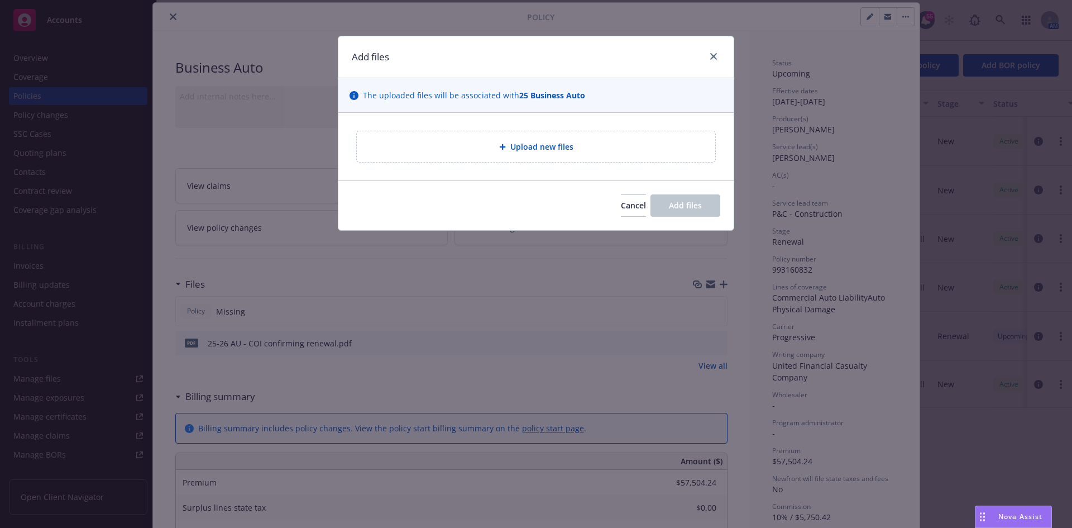
click at [526, 146] on span "Upload new files" at bounding box center [541, 147] width 63 height 12
type textarea "x"
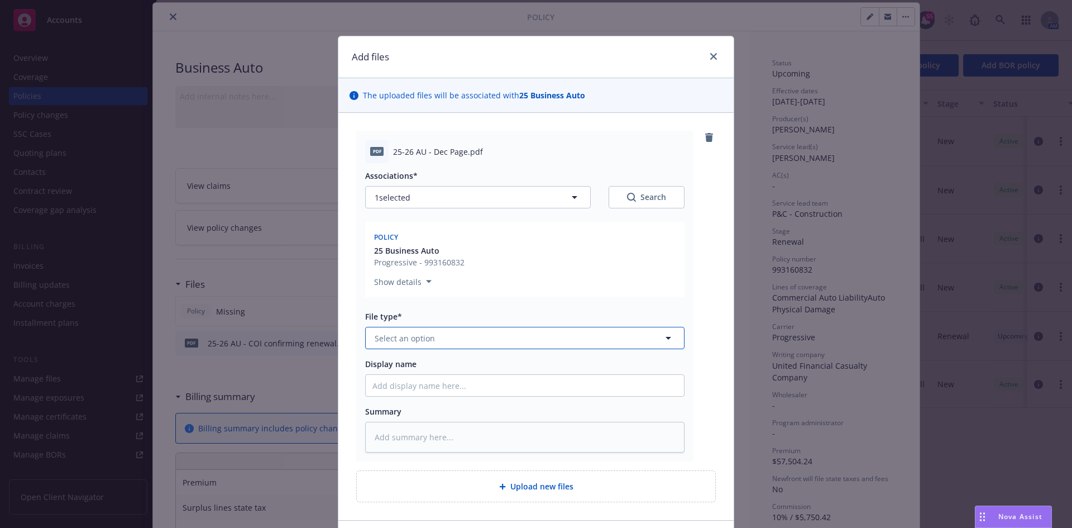
click at [500, 329] on button "Select an option" at bounding box center [524, 338] width 319 height 22
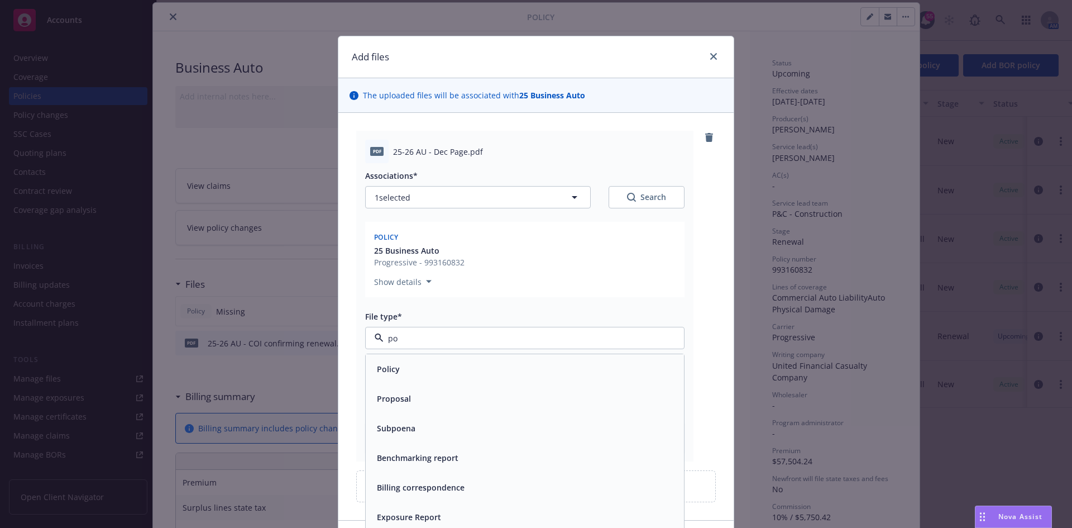
type input "pol"
click at [366, 362] on div "Policy" at bounding box center [525, 369] width 318 height 30
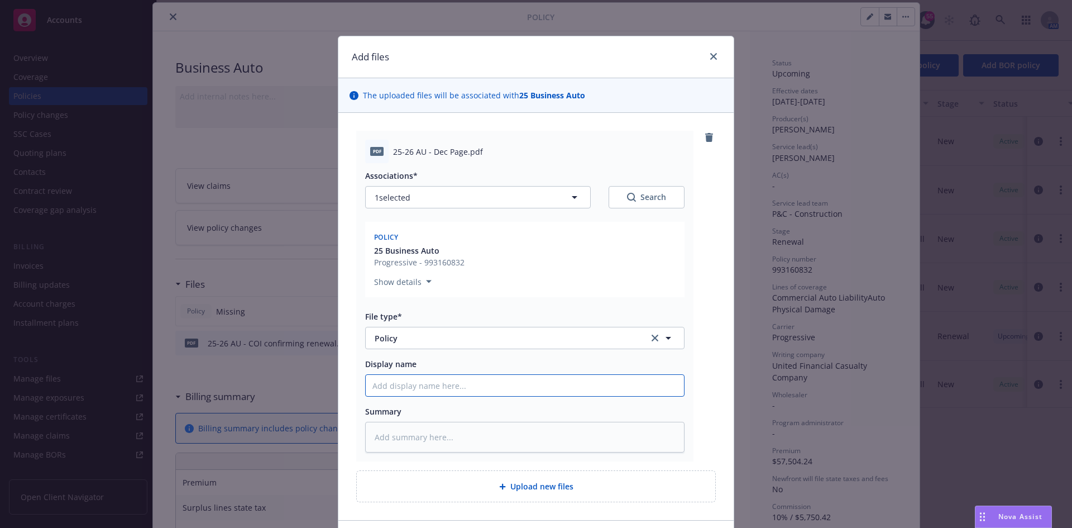
click at [517, 392] on input "Display name" at bounding box center [525, 385] width 318 height 21
type textarea "x"
type input "2"
type textarea "x"
type input "25"
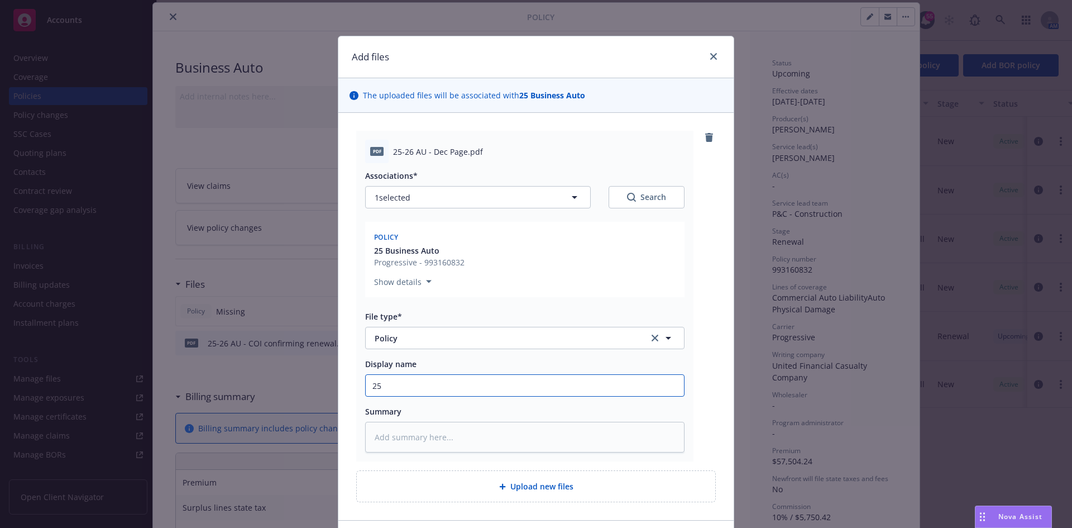
type textarea "x"
type input "25-"
type textarea "x"
type input "25-2"
type textarea "x"
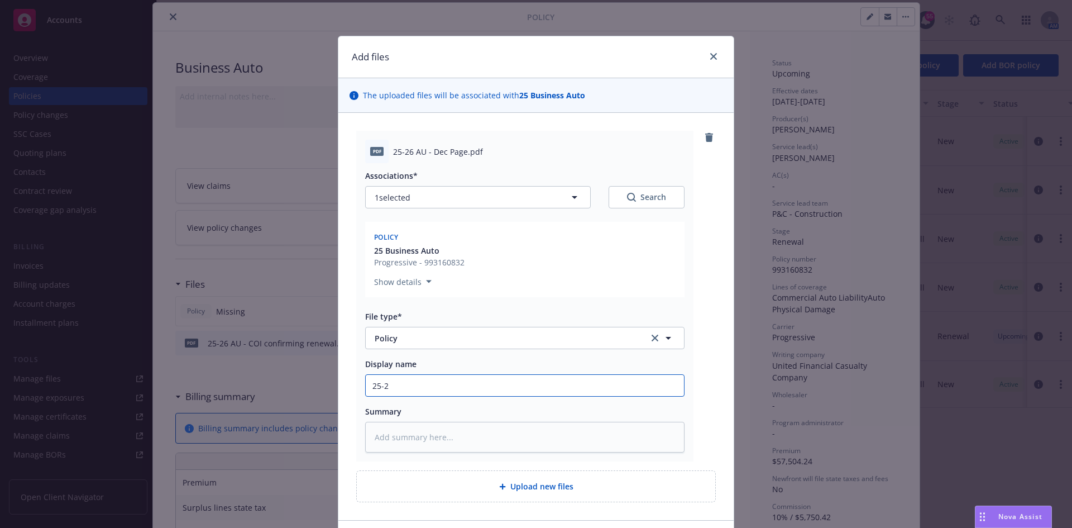
type input "25-26"
type textarea "x"
type input "25-26"
type textarea "x"
type input "25-26 A"
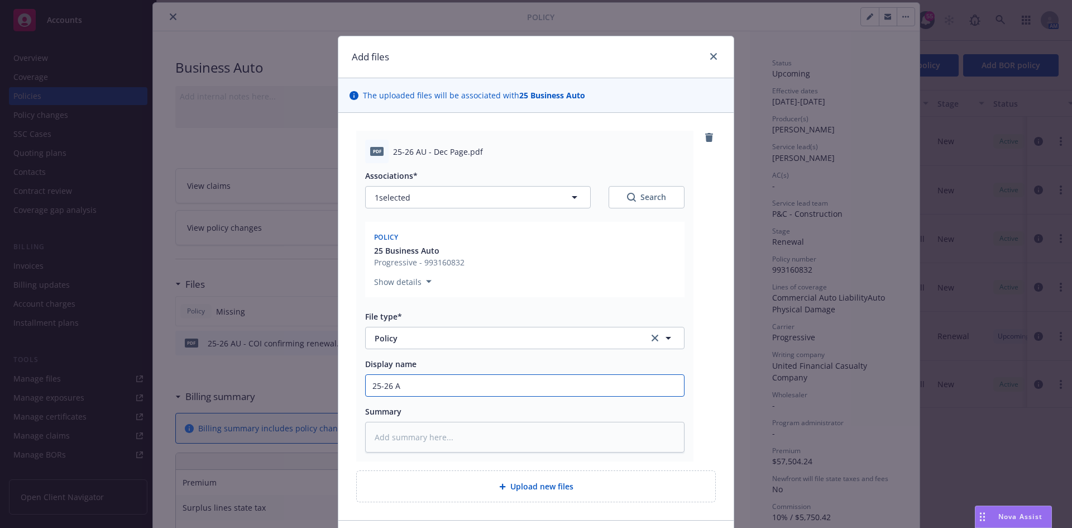
type textarea "x"
type input "25-26 AU"
type textarea "x"
type input "25-26 AU"
type textarea "x"
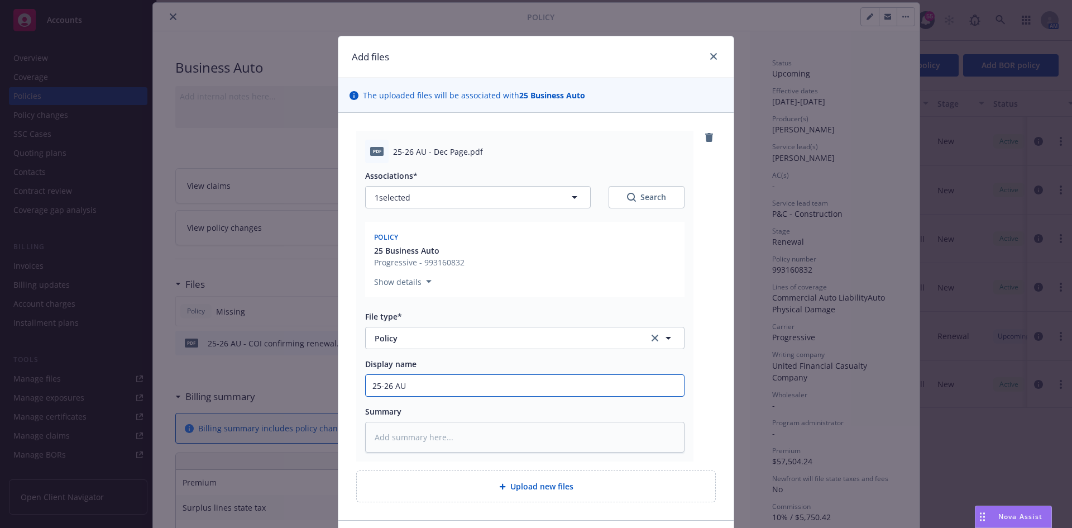
type input "25-26 AU -"
type textarea "x"
type input "25-26 AU -"
type textarea "x"
type input "25-26 AU - D"
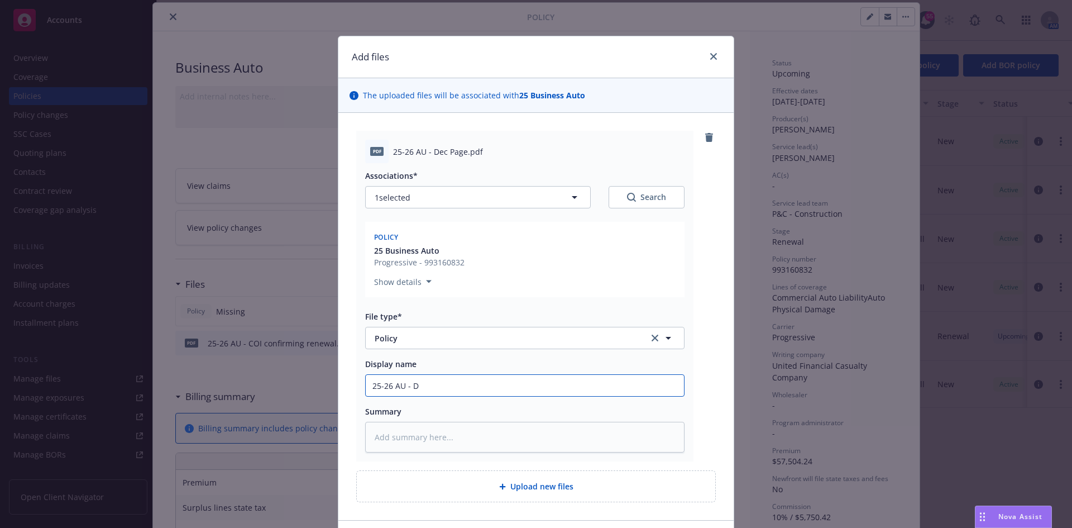
type textarea "x"
type input "25-26 AU - De"
type textarea "x"
type input "25-26 AU - Dec"
type textarea "x"
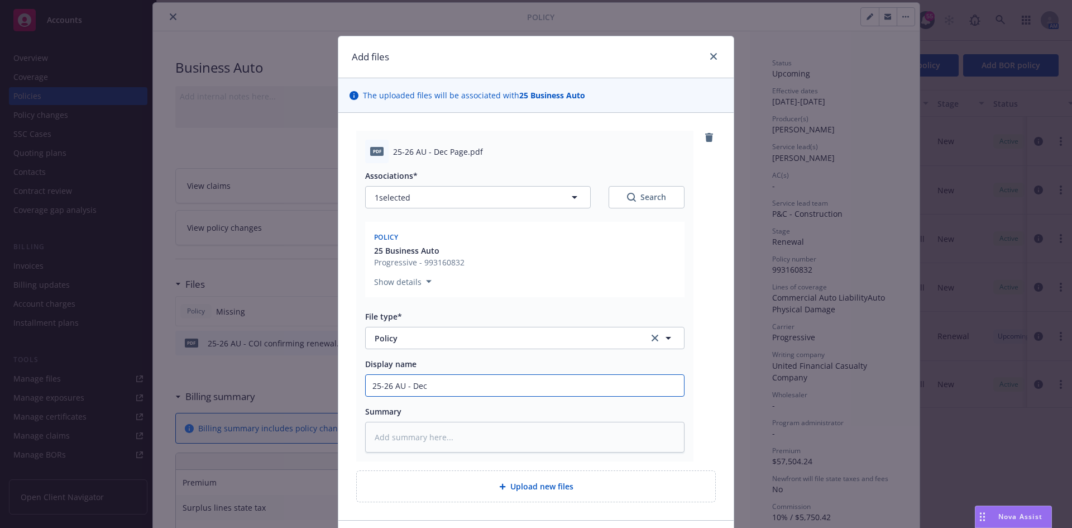
type input "25-26 AU - Dec"
type textarea "x"
type input "25-26 AU - Dec P"
type textarea "x"
type input "25-26 AU - Dec Pa"
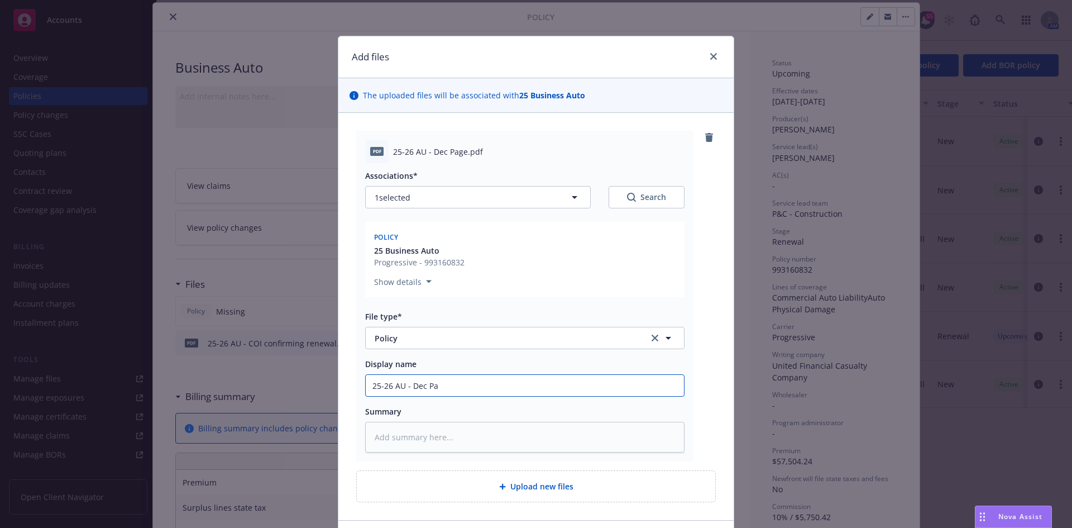
type textarea "x"
type input "25-26 AU - Dec Pag"
type textarea "x"
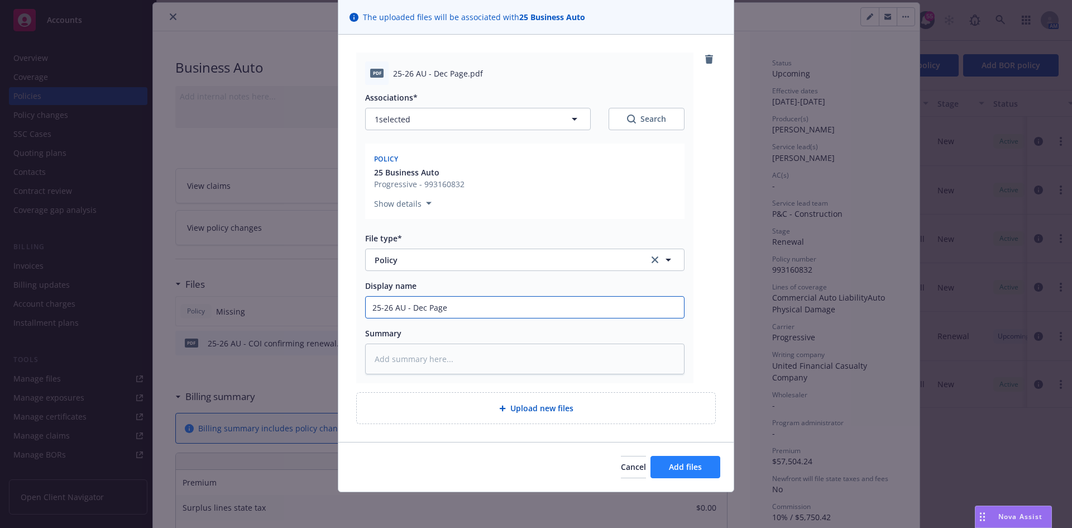
type input "25-26 AU - Dec Page"
click at [681, 464] on span "Add files" at bounding box center [685, 466] width 33 height 11
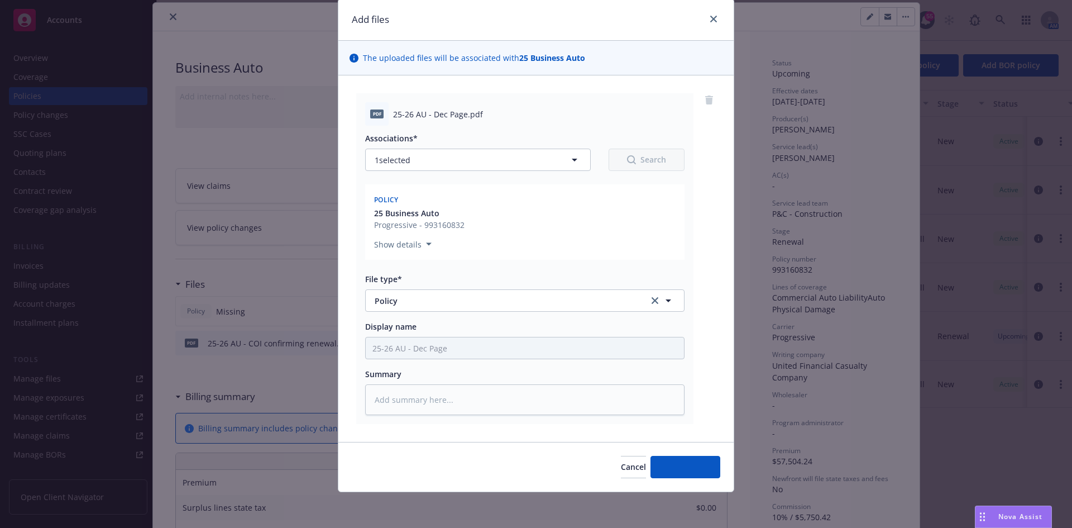
scroll to position [37, 0]
type textarea "x"
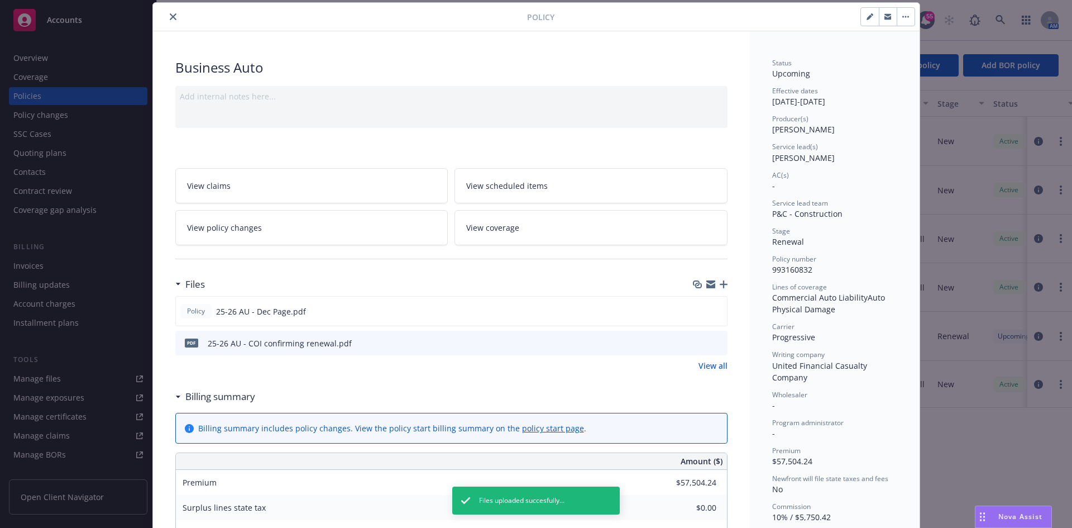
click at [166, 15] on button "close" at bounding box center [172, 16] width 13 height 13
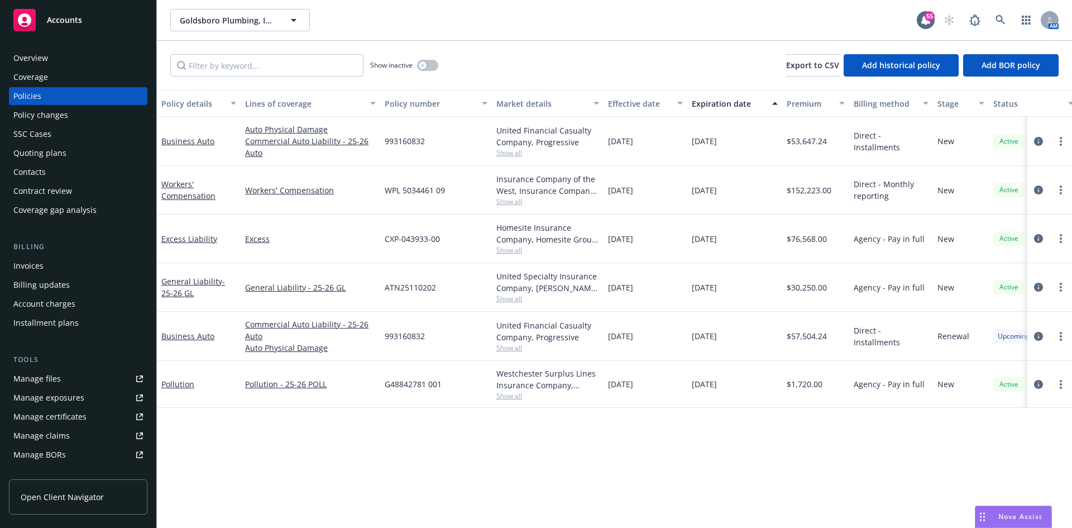
click at [1059, 335] on link "more" at bounding box center [1061, 336] width 13 height 13
drag, startPoint x: 990, startPoint y: 495, endPoint x: 991, endPoint y: 488, distance: 7.3
click at [989, 495] on link "Copy logging email" at bounding box center [1001, 493] width 131 height 22
click at [50, 380] on div "Manage files" at bounding box center [36, 379] width 47 height 18
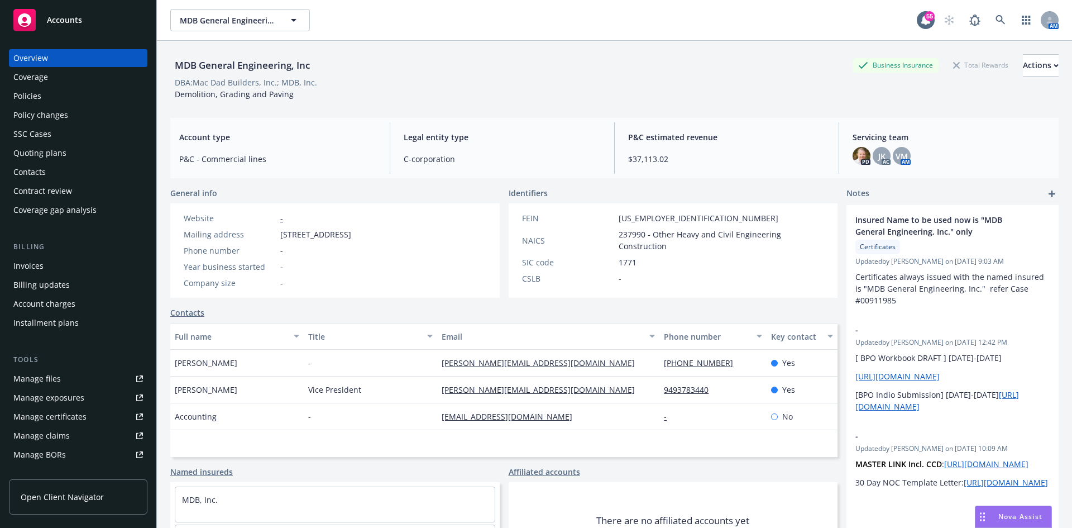
drag, startPoint x: 50, startPoint y: 100, endPoint x: 158, endPoint y: 99, distance: 107.2
click at [50, 99] on div "Policies" at bounding box center [78, 96] width 130 height 18
